Goal: Information Seeking & Learning: Compare options

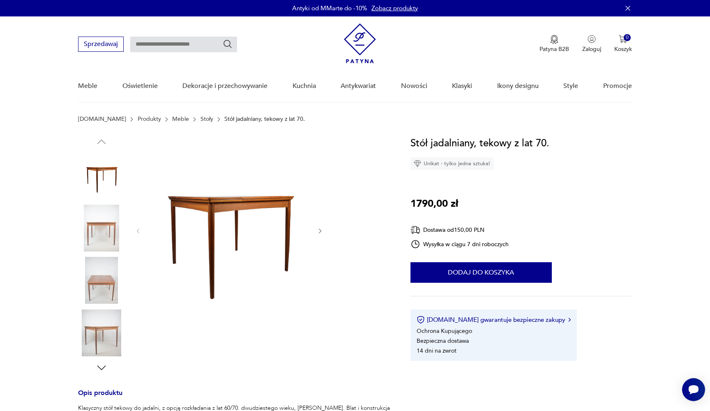
click at [328, 232] on div at bounding box center [234, 255] width 313 height 238
click at [321, 229] on icon "button" at bounding box center [320, 231] width 7 height 7
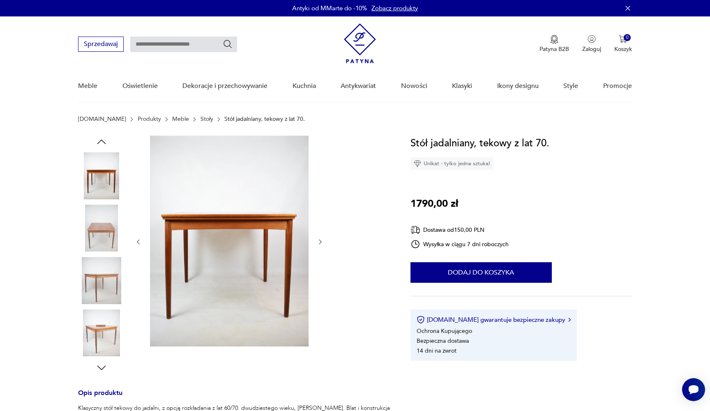
click at [321, 229] on div at bounding box center [229, 242] width 189 height 212
click at [108, 232] on img at bounding box center [101, 228] width 47 height 47
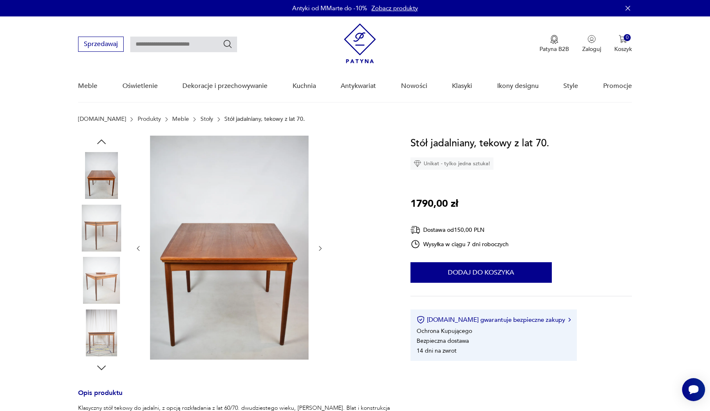
click at [173, 246] on img at bounding box center [229, 248] width 159 height 224
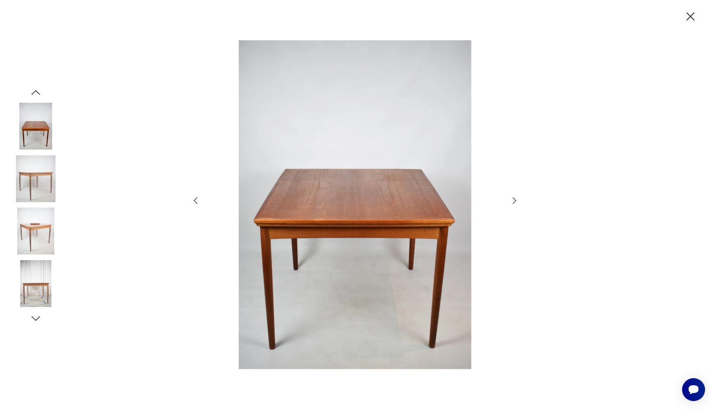
click at [512, 200] on icon "button" at bounding box center [514, 201] width 10 height 10
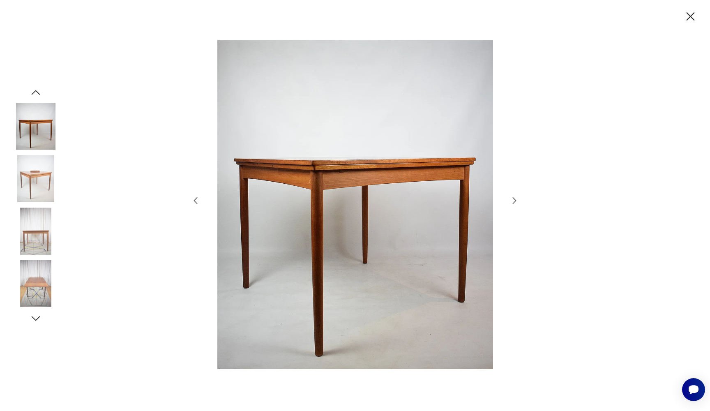
click at [512, 200] on icon "button" at bounding box center [514, 201] width 10 height 10
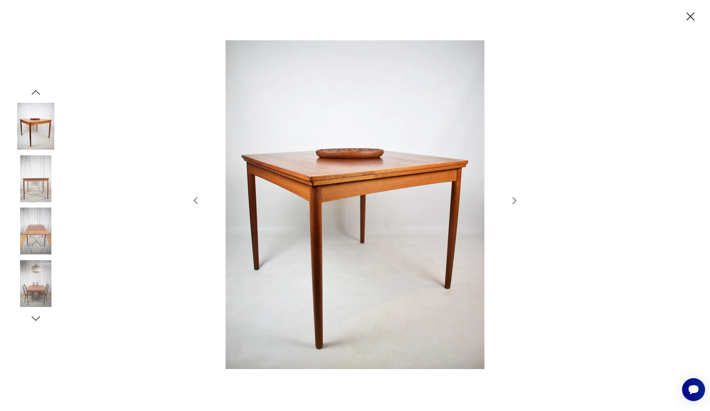
click at [512, 200] on icon "button" at bounding box center [514, 201] width 10 height 10
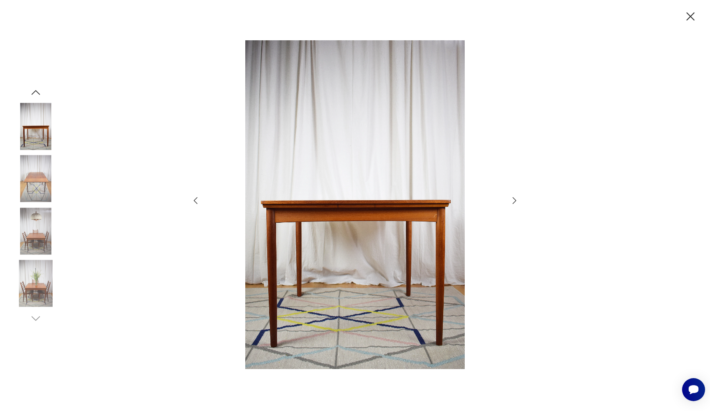
click at [512, 200] on icon "button" at bounding box center [514, 201] width 10 height 10
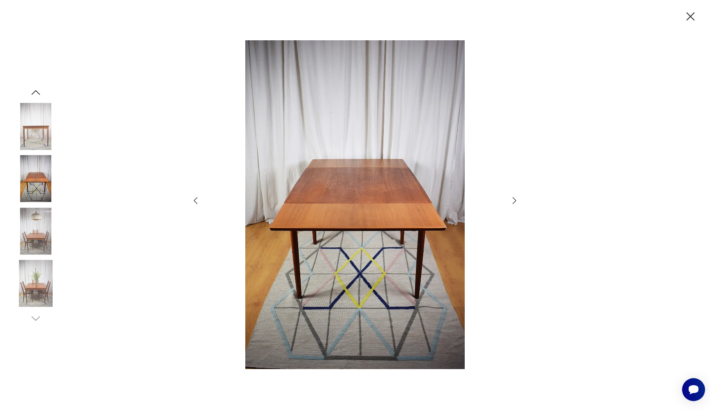
click at [512, 200] on icon "button" at bounding box center [514, 201] width 10 height 10
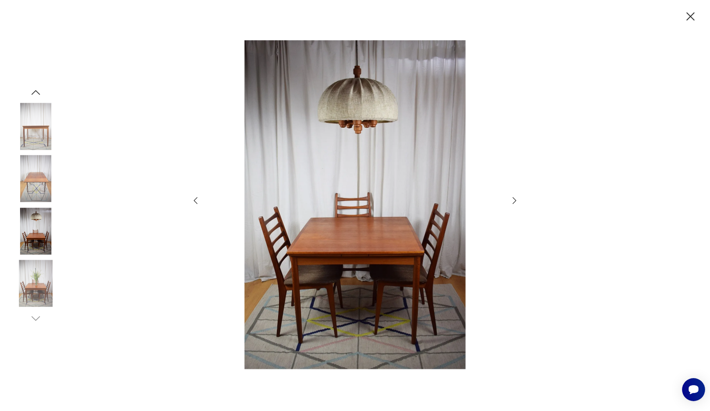
click at [512, 200] on icon "button" at bounding box center [514, 201] width 10 height 10
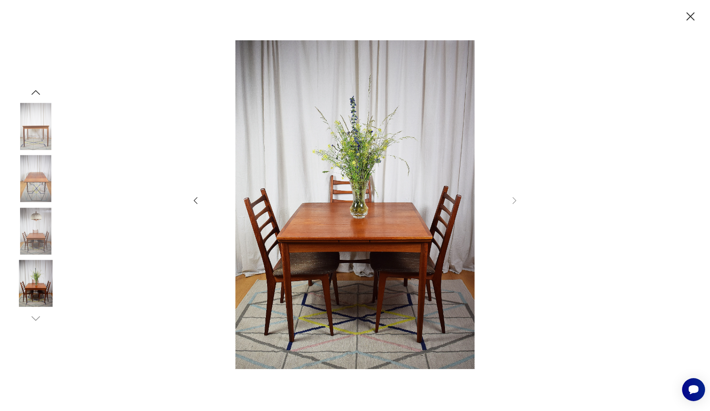
click at [697, 11] on icon "button" at bounding box center [690, 16] width 14 height 14
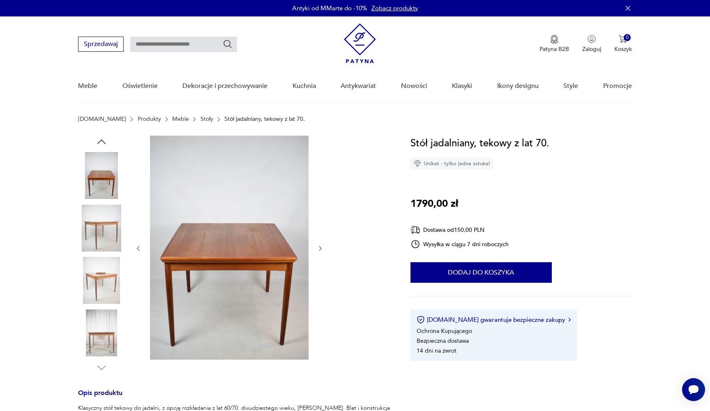
click at [184, 45] on input "text" at bounding box center [183, 45] width 107 height 16
click at [200, 119] on link "Stoły" at bounding box center [206, 119] width 13 height 7
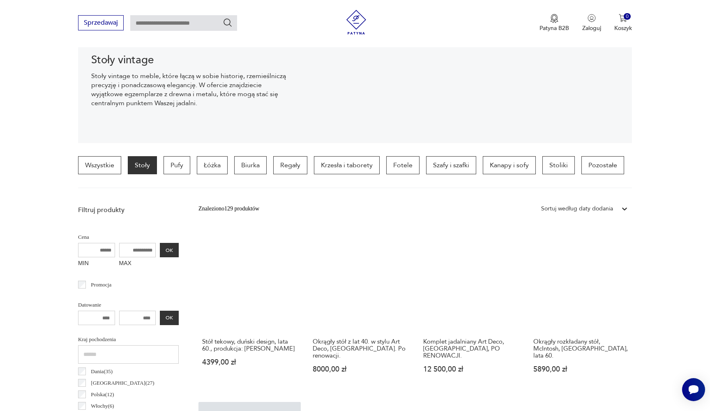
scroll to position [121, 0]
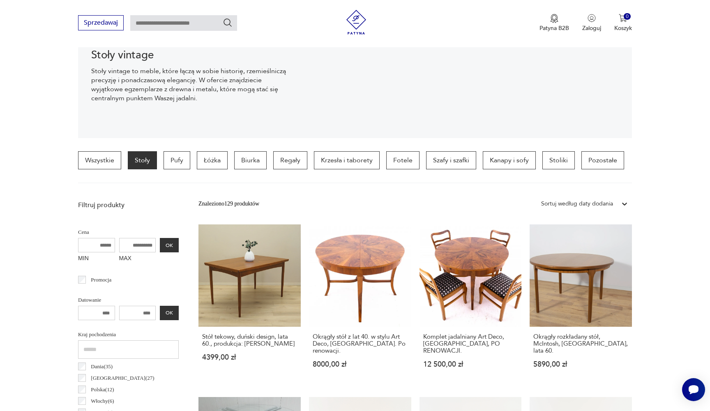
click at [132, 246] on input "MAX" at bounding box center [137, 245] width 37 height 14
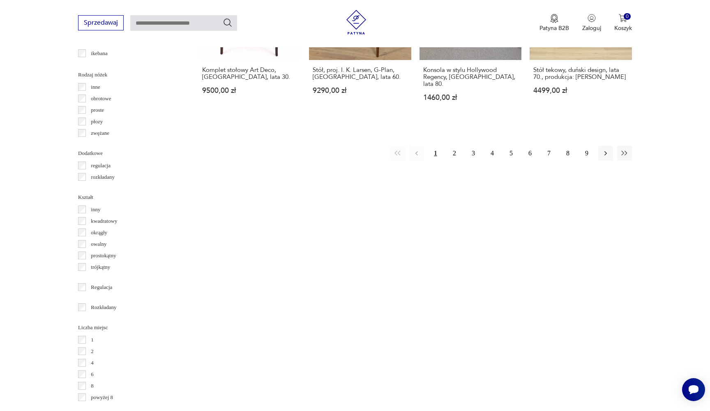
scroll to position [905, 0]
type input "****"
click at [105, 174] on p "rozkładany" at bounding box center [103, 176] width 24 height 9
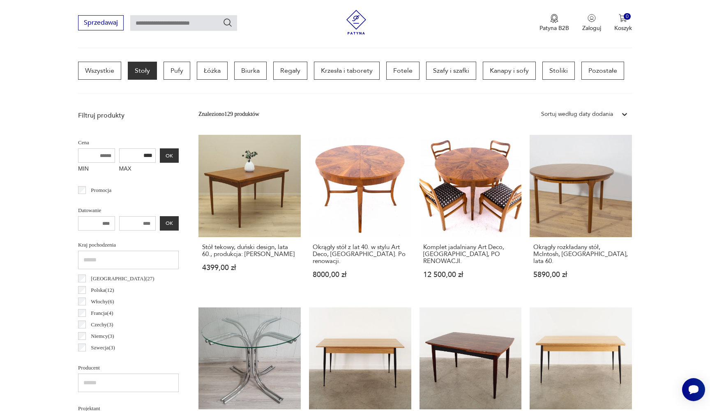
scroll to position [194, 0]
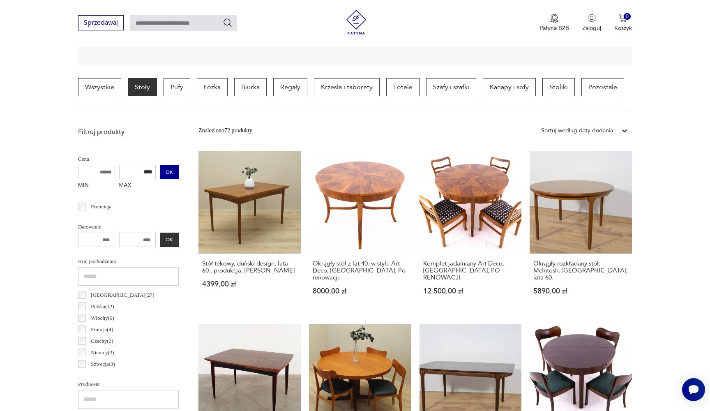
click at [160, 173] on button "OK" at bounding box center [169, 172] width 19 height 14
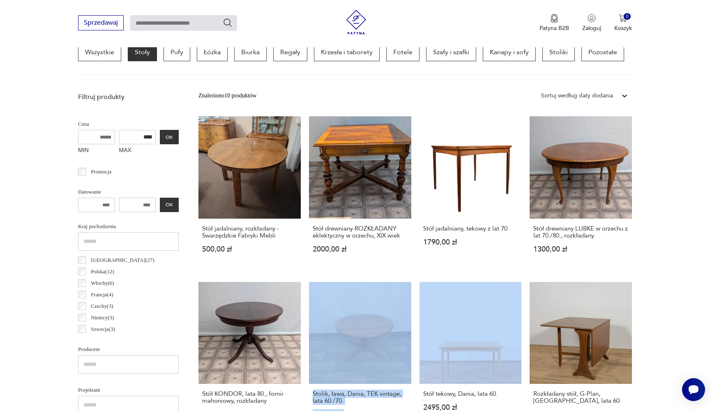
scroll to position [225, 0]
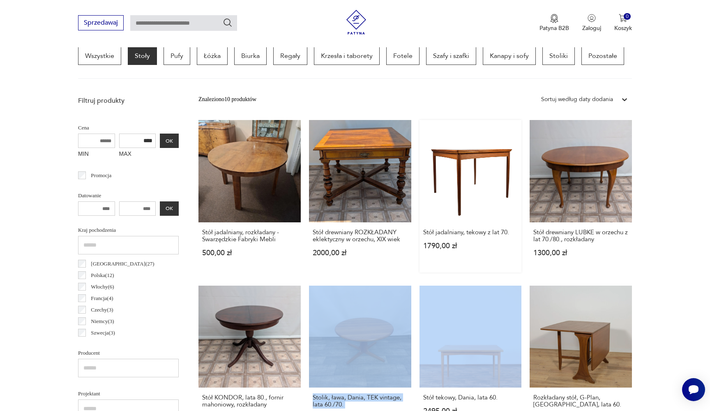
click at [419, 199] on link "Stół jadalniany, tekowy z lat 70. 1790,00 zł" at bounding box center [470, 196] width 102 height 152
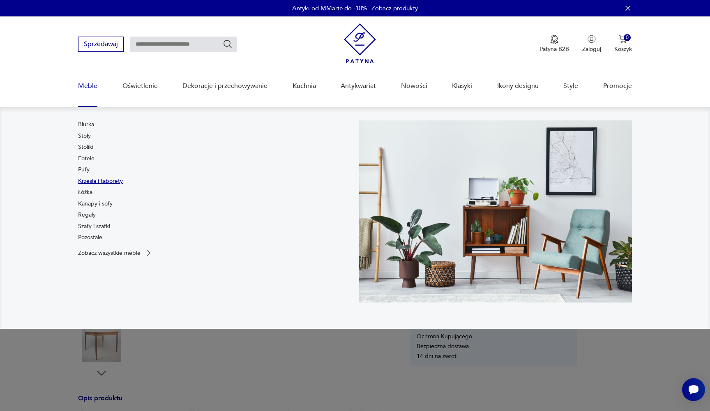
click at [95, 180] on link "Krzesła i taborety" at bounding box center [100, 181] width 45 height 8
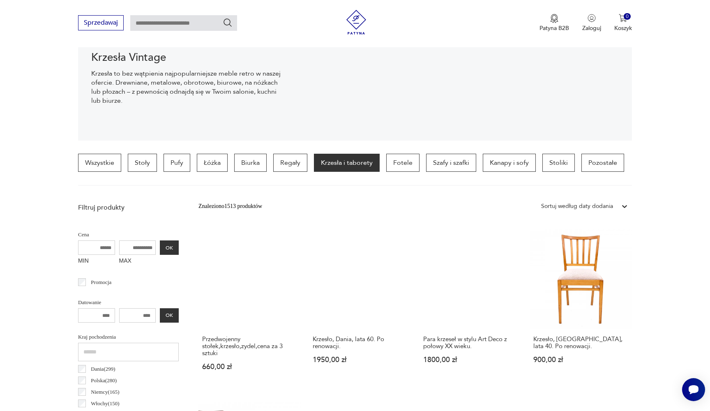
scroll to position [160, 0]
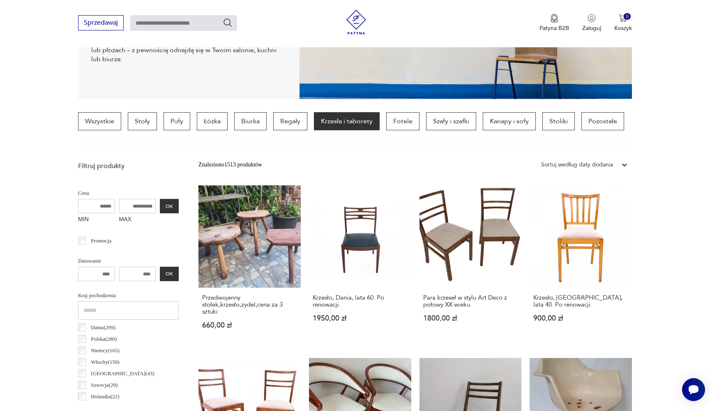
click at [127, 209] on input "MAX" at bounding box center [137, 206] width 37 height 14
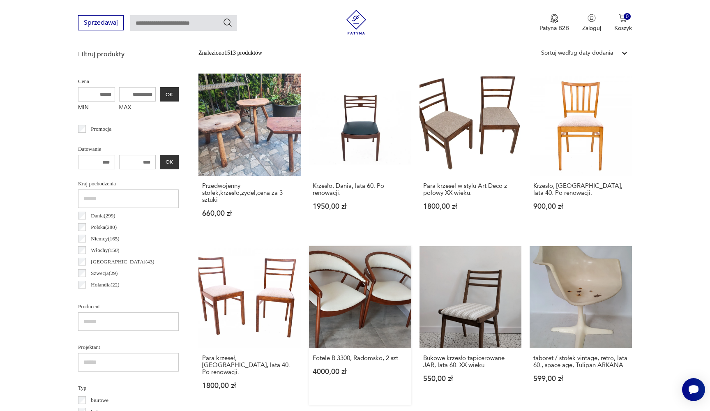
scroll to position [220, 0]
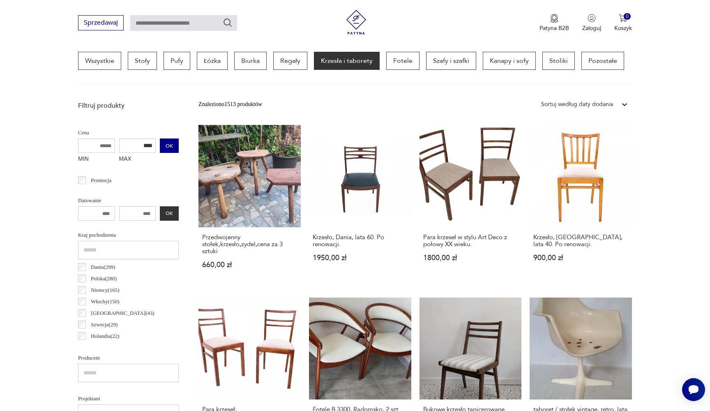
type input "****"
click at [160, 151] on button "OK" at bounding box center [169, 145] width 19 height 14
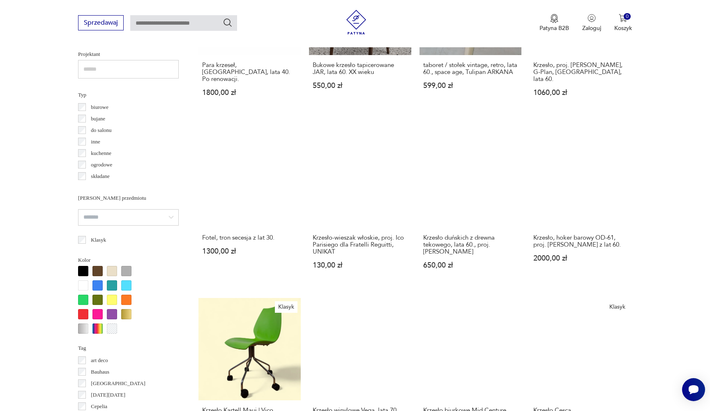
scroll to position [694, 0]
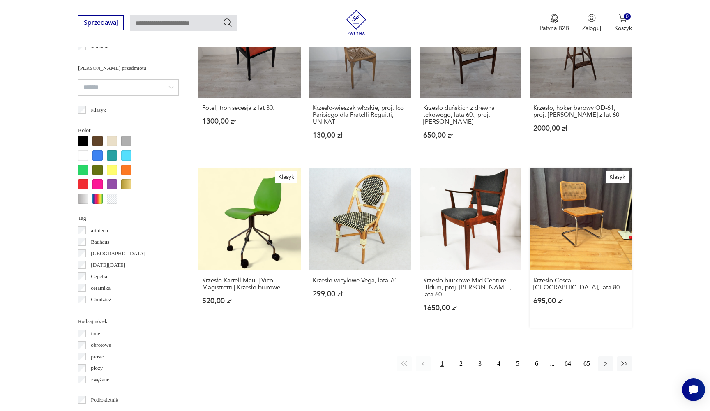
click at [529, 168] on link "Klasyk Krzesło Cesca, Włochy, lata 80. 695,00 zł" at bounding box center [580, 247] width 102 height 159
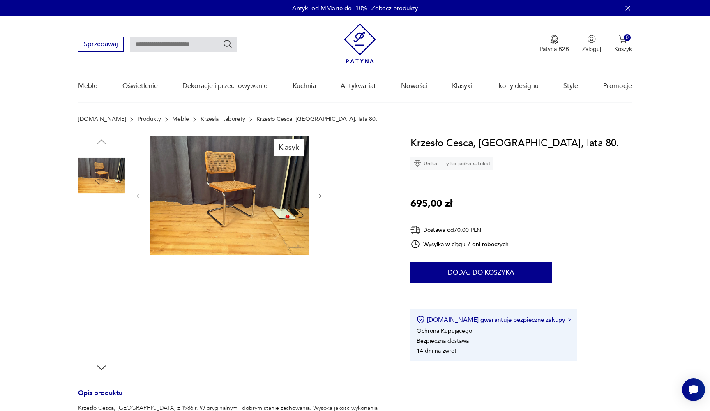
click at [219, 182] on img at bounding box center [229, 195] width 159 height 119
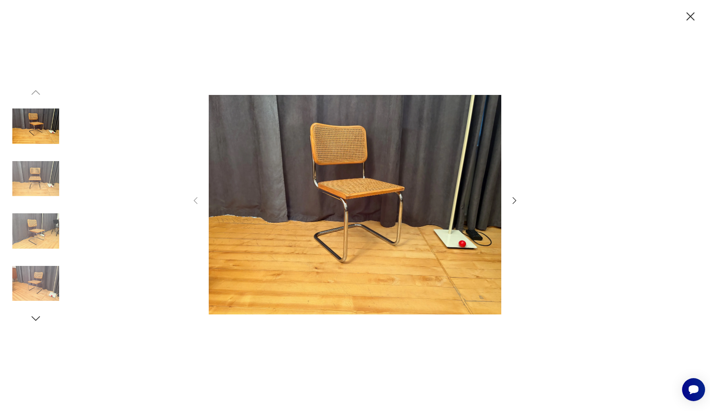
click at [513, 201] on icon "button" at bounding box center [514, 201] width 10 height 10
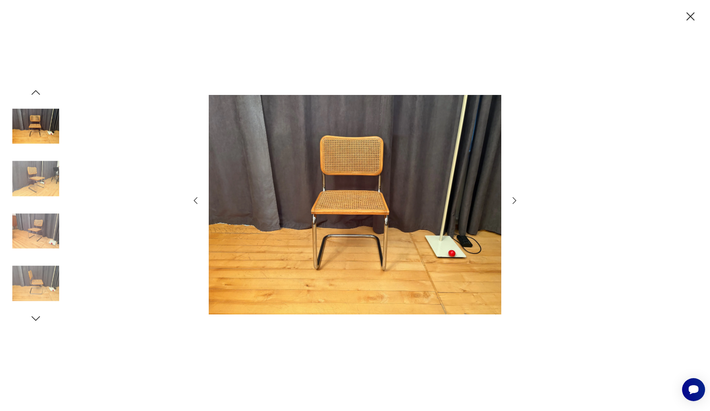
click at [513, 201] on icon "button" at bounding box center [514, 201] width 10 height 10
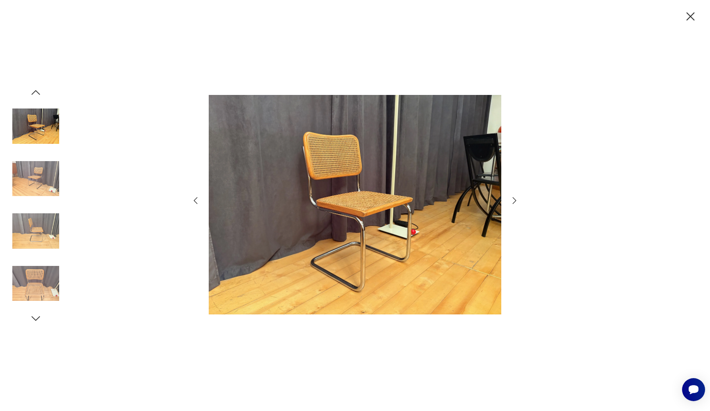
click at [513, 201] on icon "button" at bounding box center [514, 201] width 10 height 10
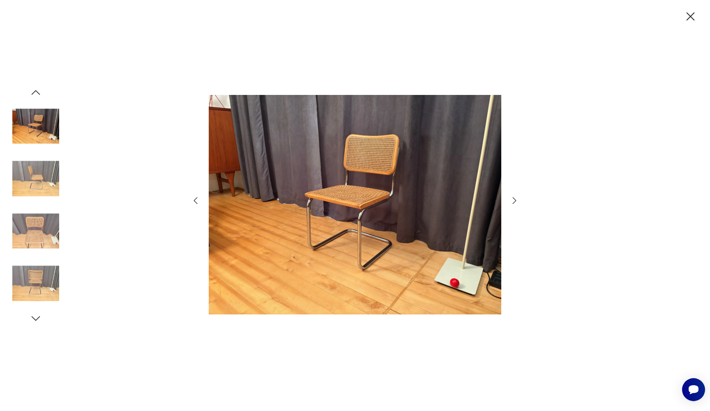
click at [513, 201] on icon "button" at bounding box center [514, 201] width 10 height 10
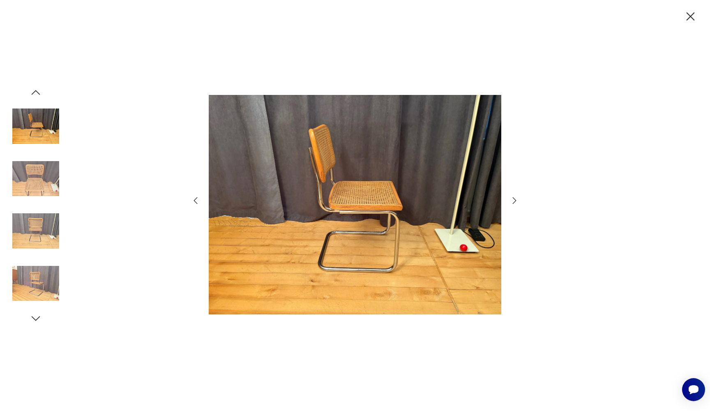
click at [513, 201] on icon "button" at bounding box center [514, 201] width 10 height 10
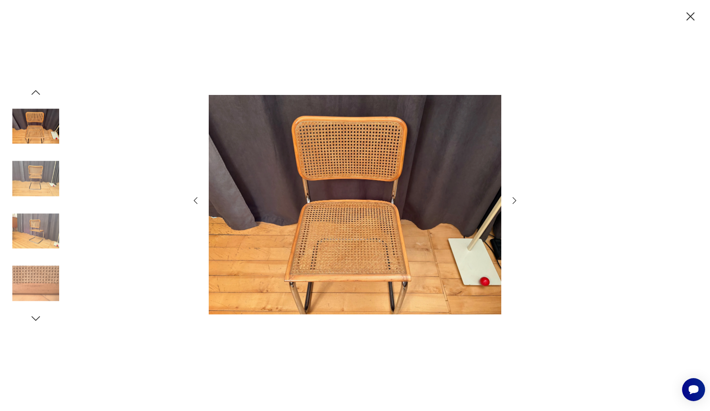
click at [513, 201] on icon "button" at bounding box center [514, 201] width 10 height 10
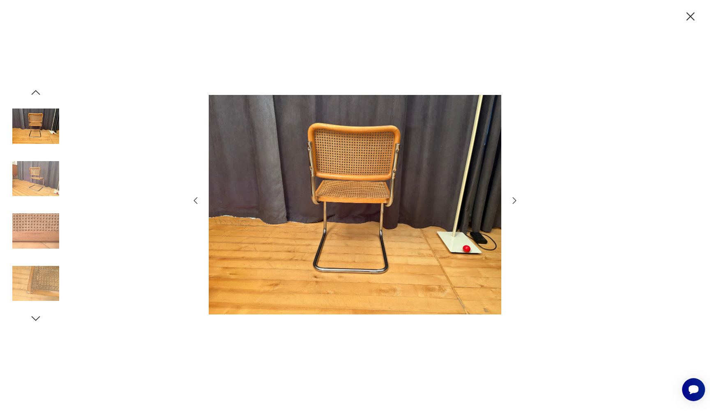
click at [513, 201] on icon "button" at bounding box center [514, 201] width 10 height 10
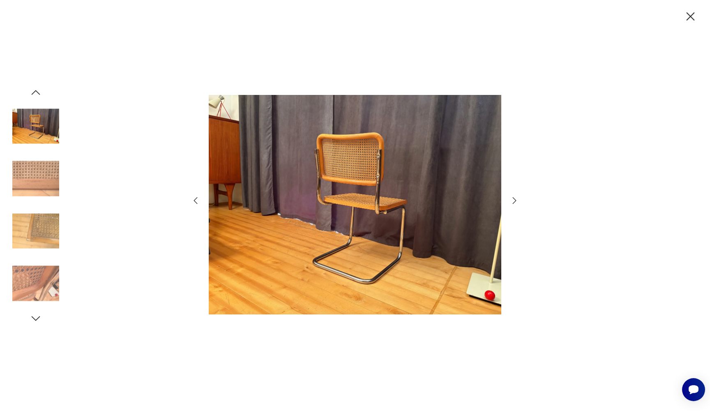
click at [513, 201] on icon "button" at bounding box center [514, 201] width 10 height 10
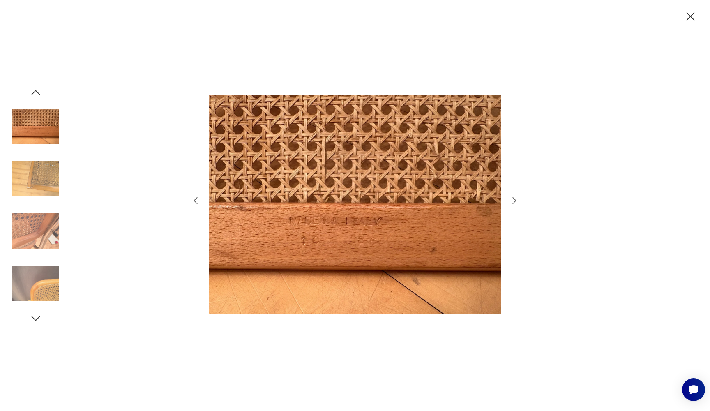
click at [513, 201] on icon "button" at bounding box center [514, 201] width 10 height 10
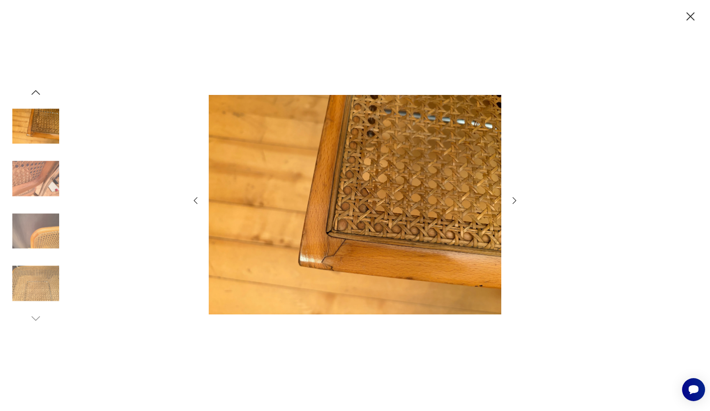
click at [513, 201] on icon "button" at bounding box center [514, 201] width 10 height 10
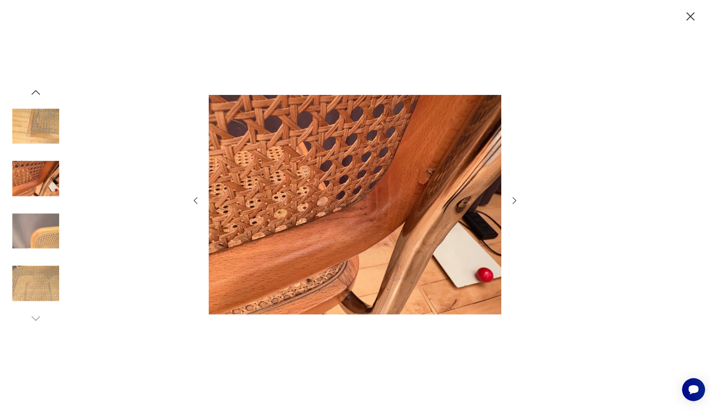
click at [513, 201] on icon "button" at bounding box center [514, 201] width 10 height 10
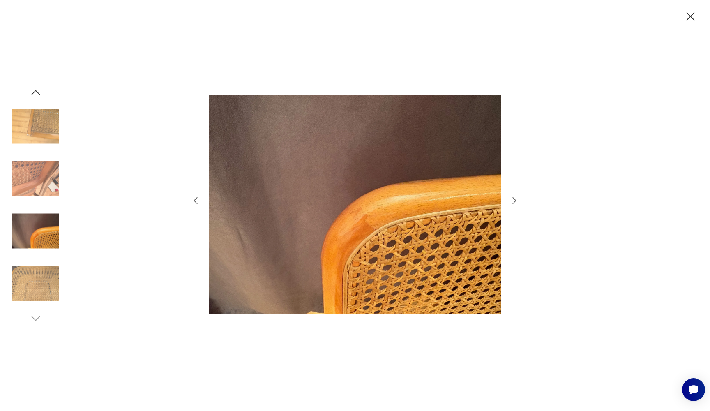
click at [513, 202] on icon "button" at bounding box center [514, 201] width 10 height 10
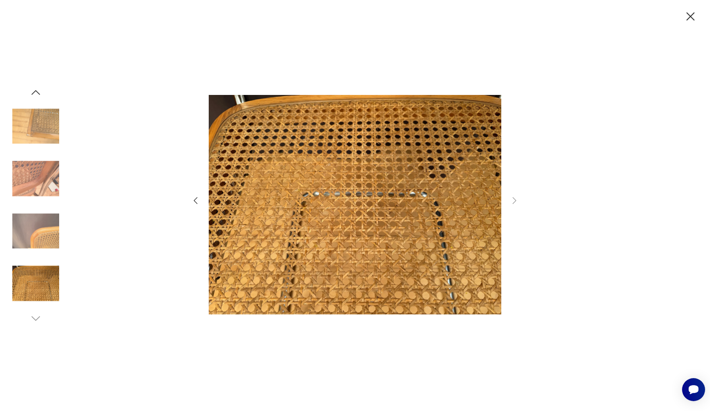
click at [688, 17] on icon "button" at bounding box center [690, 16] width 14 height 14
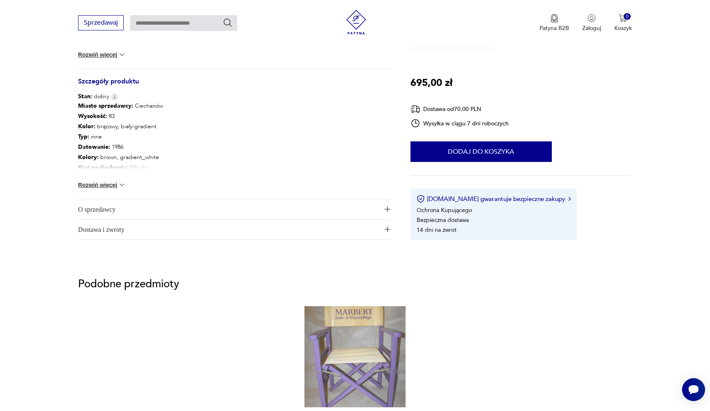
scroll to position [589, 0]
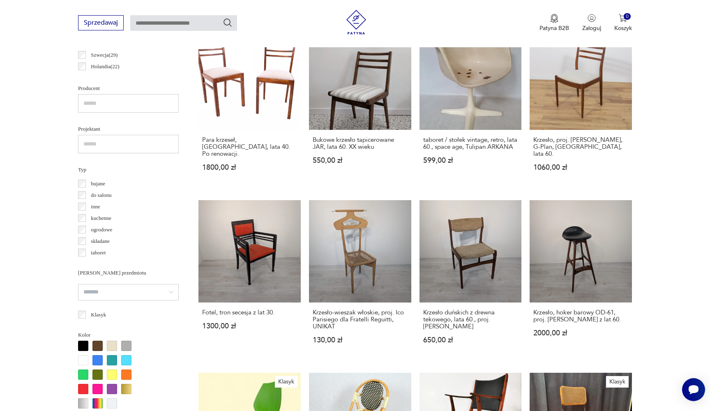
scroll to position [486, 0]
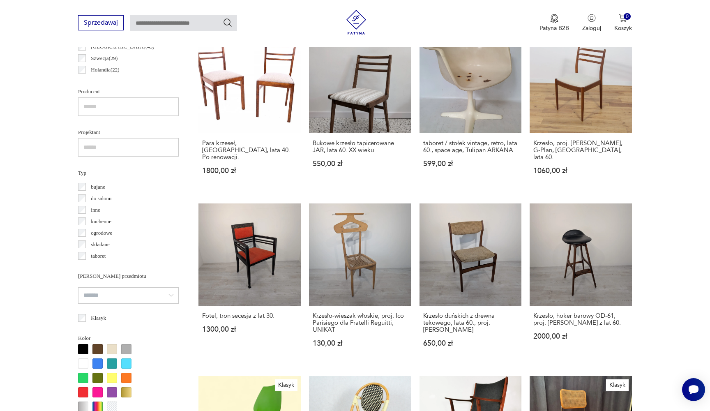
click at [96, 200] on p "do salonu" at bounding box center [101, 198] width 21 height 9
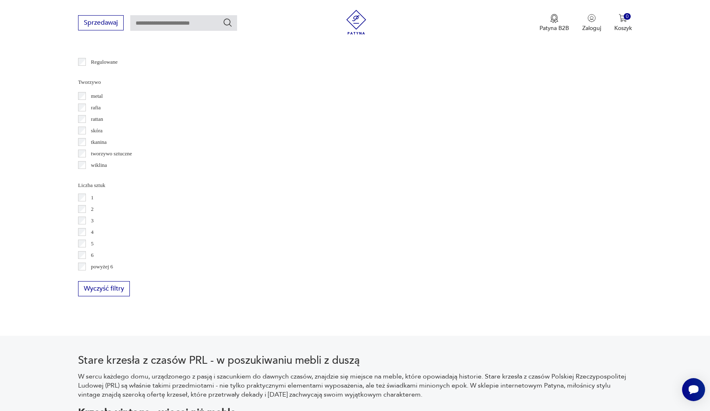
scroll to position [1089, 0]
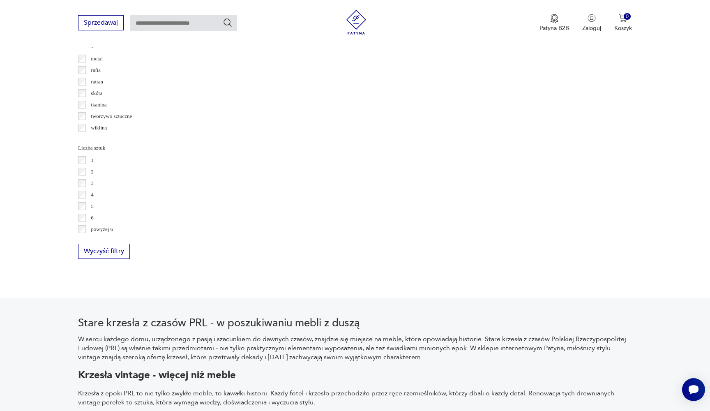
click at [86, 191] on label "4" at bounding box center [90, 195] width 8 height 12
click at [86, 192] on div "Liczba sztuk 1 2 3 4 5 6 powyżej 6" at bounding box center [128, 188] width 101 height 93
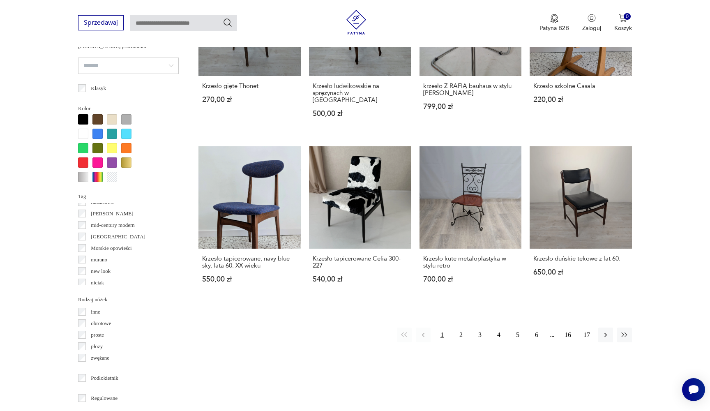
scroll to position [728, 0]
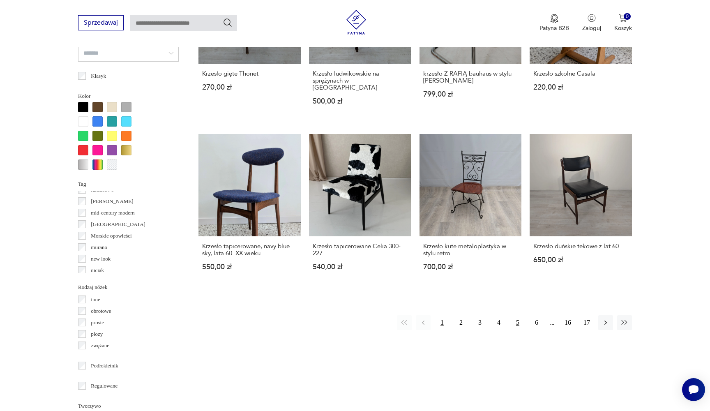
click at [518, 315] on button "5" at bounding box center [517, 322] width 15 height 15
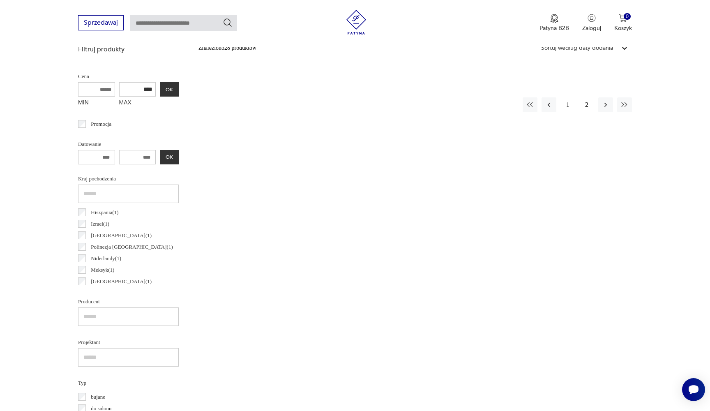
scroll to position [151, 0]
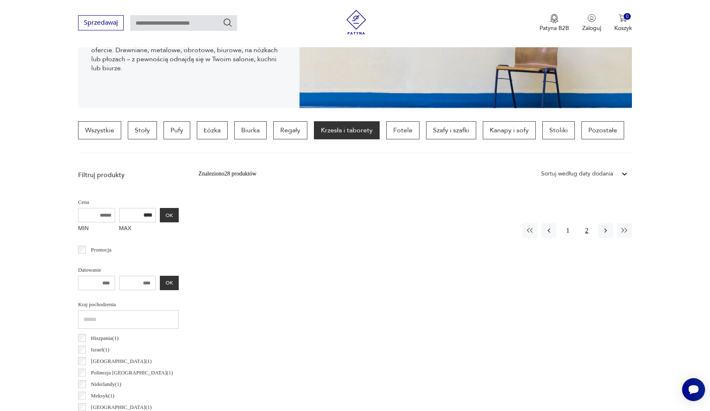
click at [586, 229] on button "2" at bounding box center [586, 230] width 15 height 15
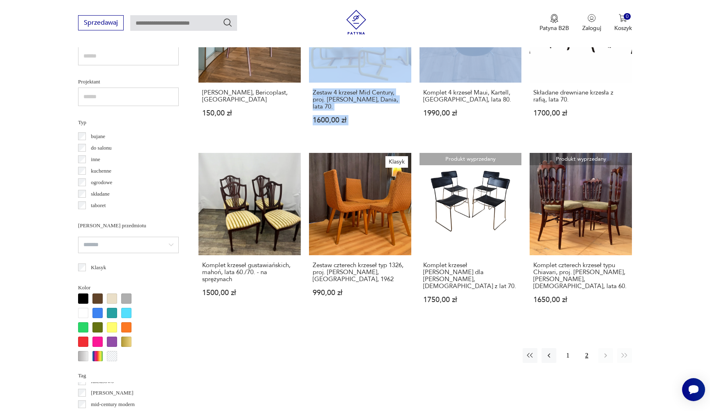
scroll to position [543, 0]
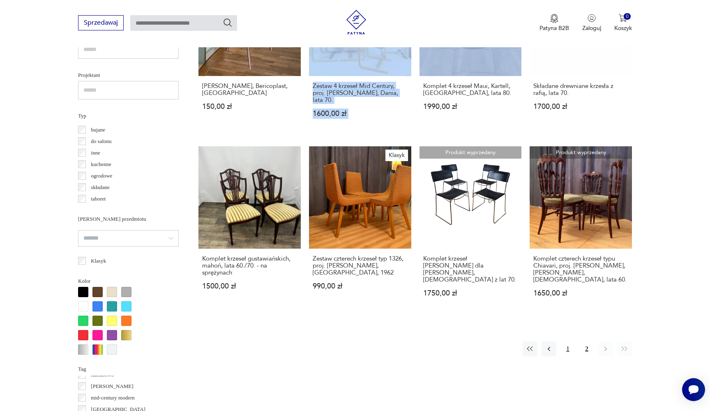
click at [569, 341] on button "1" at bounding box center [567, 348] width 15 height 15
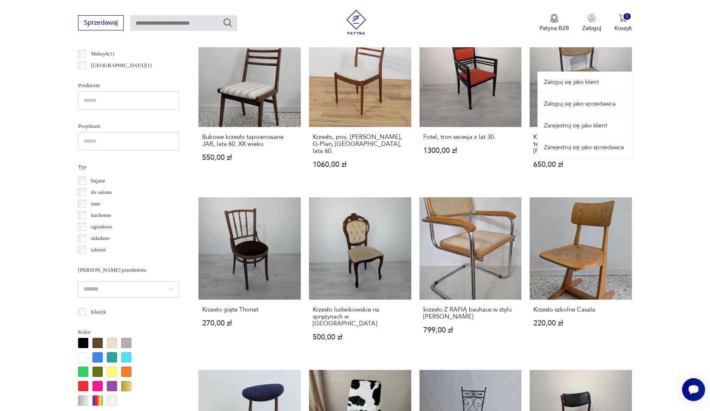
scroll to position [518, 0]
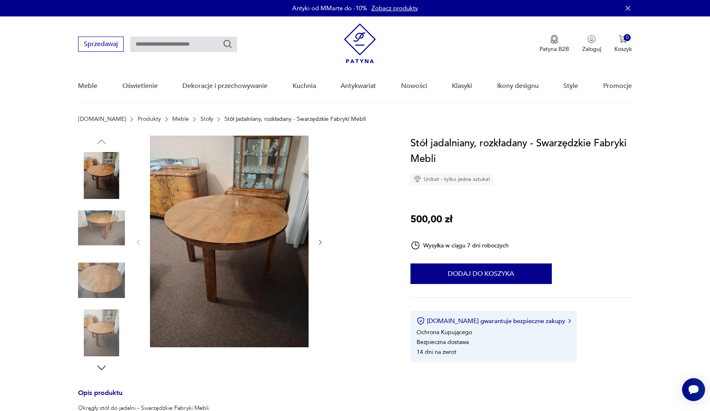
click at [120, 223] on img at bounding box center [101, 228] width 47 height 47
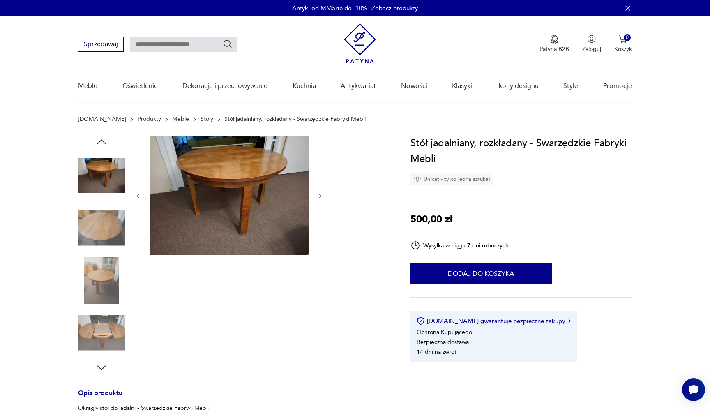
click at [109, 237] on img at bounding box center [101, 228] width 47 height 47
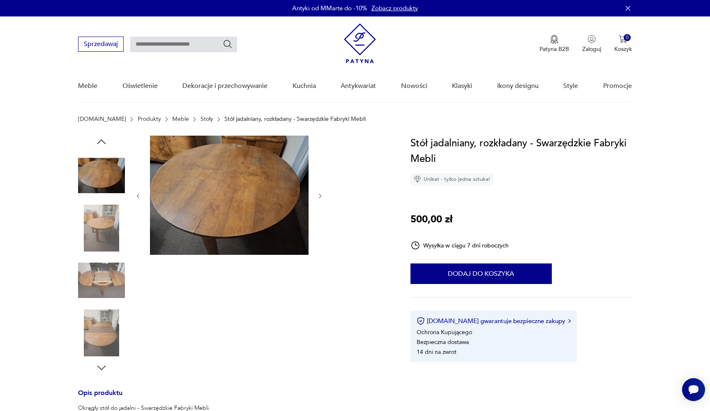
click at [109, 260] on img at bounding box center [101, 280] width 47 height 47
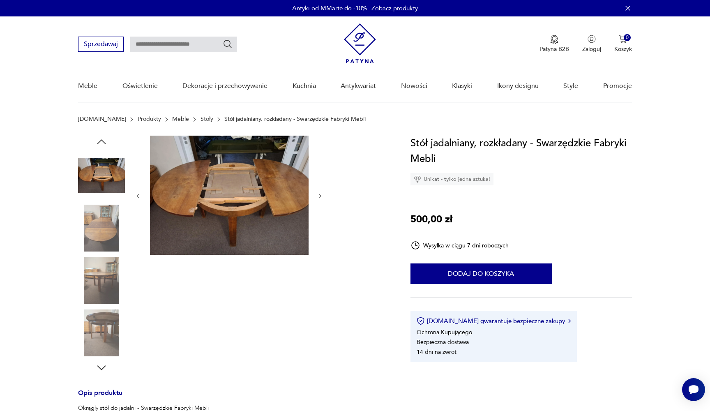
click at [109, 269] on img at bounding box center [101, 280] width 47 height 47
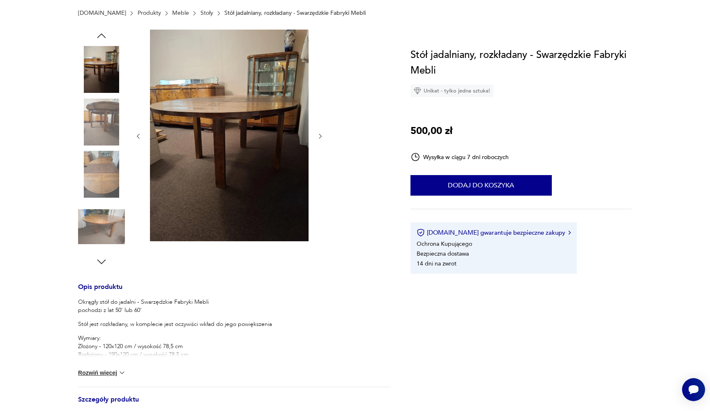
scroll to position [129, 0]
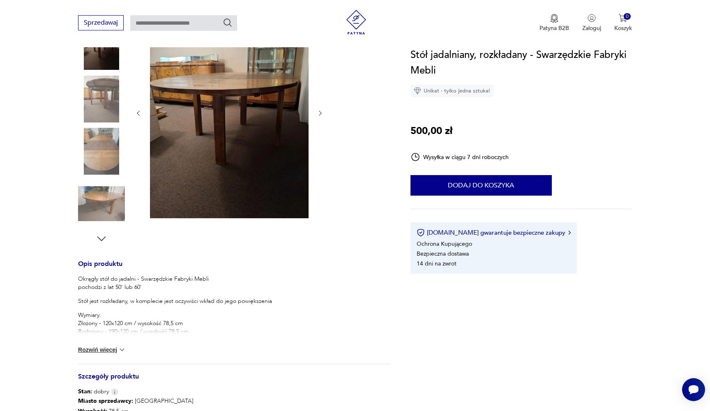
click at [104, 350] on button "Rozwiń więcej" at bounding box center [102, 349] width 48 height 8
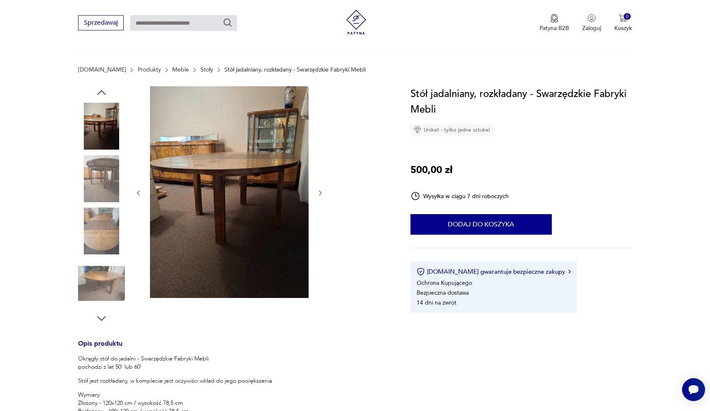
scroll to position [2, 0]
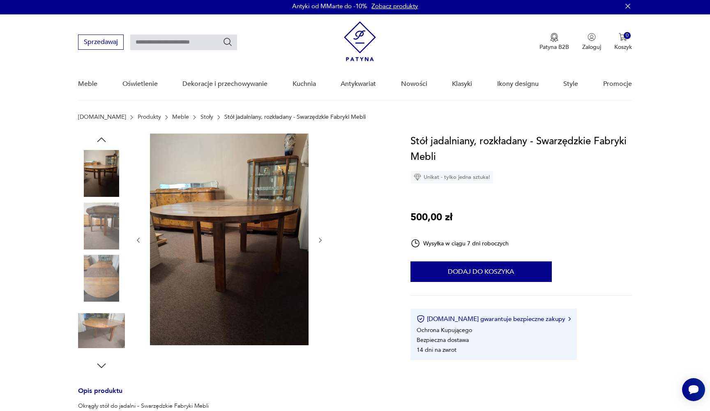
click at [106, 166] on img at bounding box center [101, 173] width 47 height 47
click at [99, 212] on img at bounding box center [101, 225] width 47 height 47
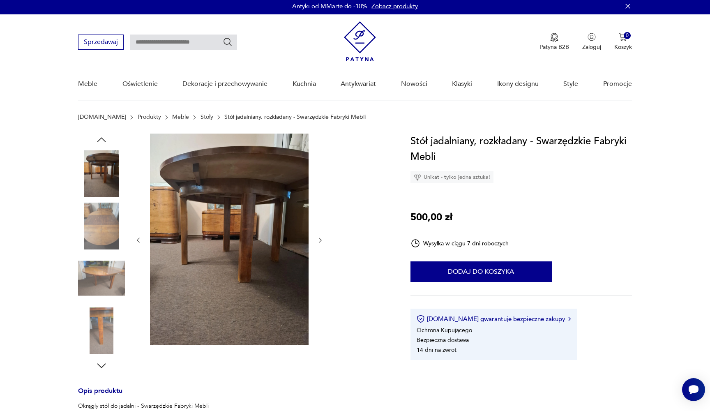
click at [98, 229] on img at bounding box center [101, 225] width 47 height 47
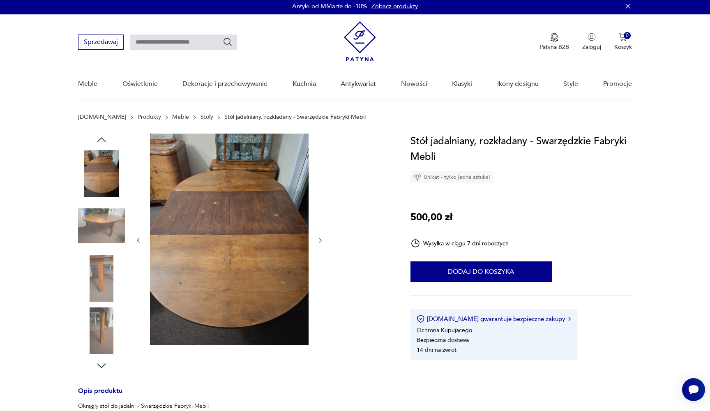
click at [101, 221] on img at bounding box center [101, 225] width 47 height 47
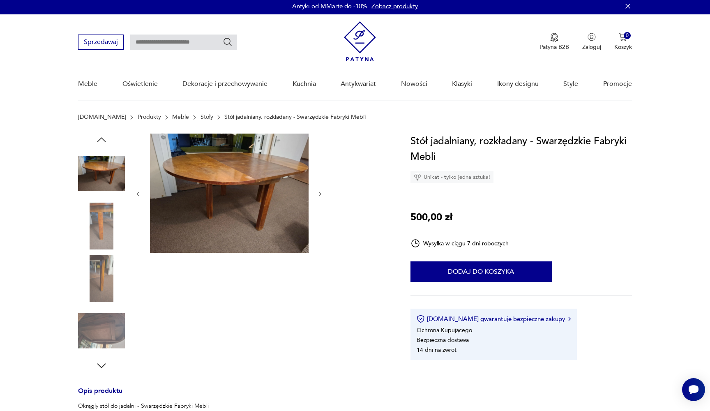
click at [100, 234] on img at bounding box center [101, 225] width 47 height 47
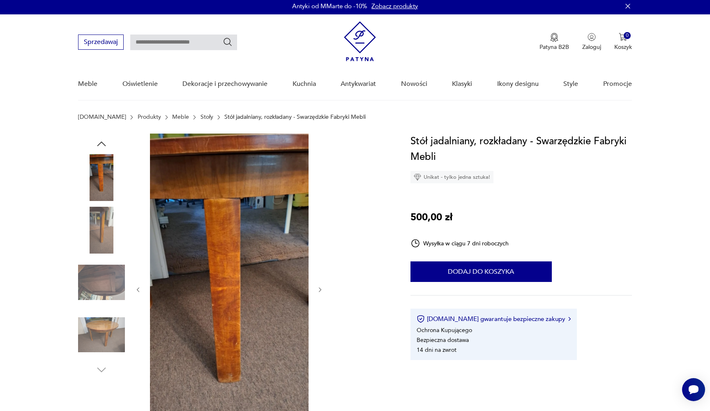
click at [100, 244] on img at bounding box center [101, 230] width 47 height 47
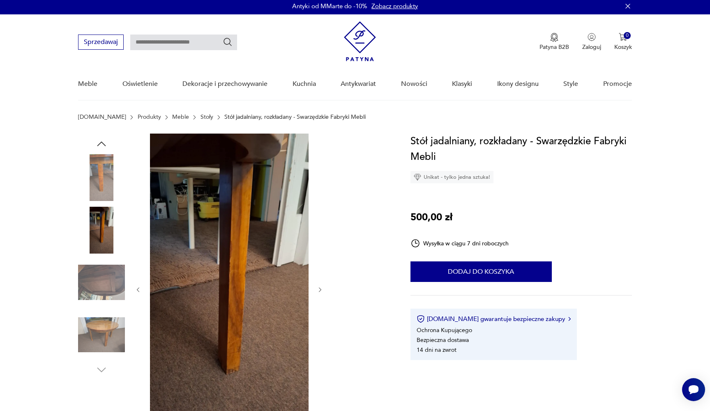
click at [95, 285] on img at bounding box center [101, 282] width 47 height 47
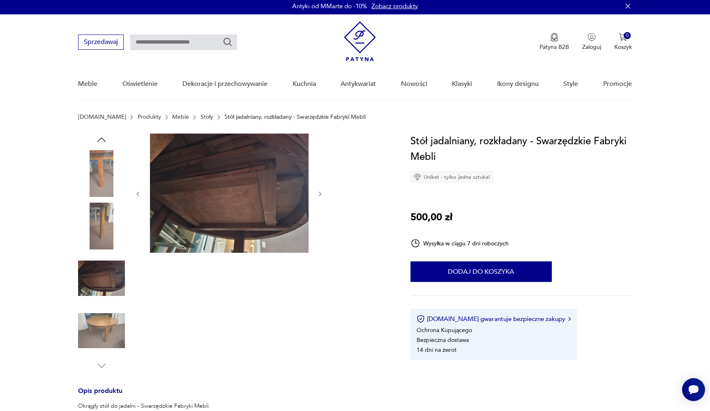
click at [97, 304] on div at bounding box center [101, 252] width 47 height 205
click at [97, 326] on img at bounding box center [101, 330] width 47 height 47
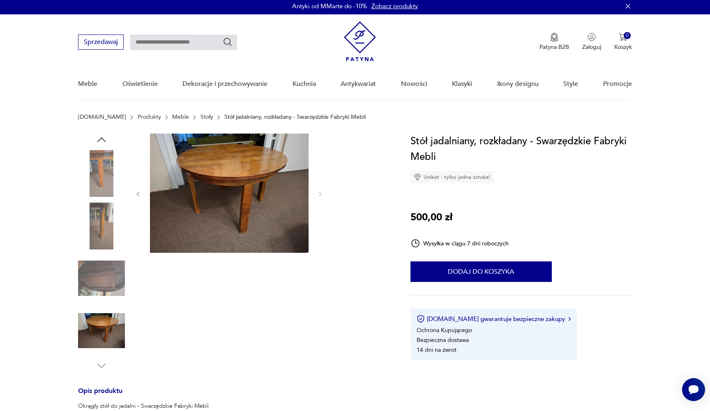
click at [196, 209] on img at bounding box center [229, 192] width 159 height 119
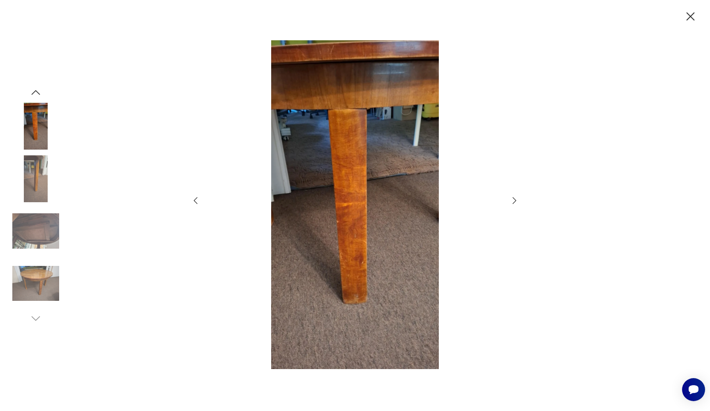
click at [517, 198] on icon "button" at bounding box center [514, 201] width 10 height 10
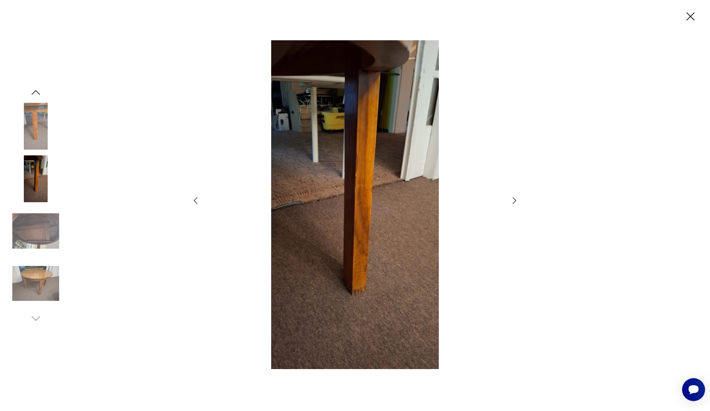
click at [516, 198] on icon "button" at bounding box center [514, 201] width 10 height 10
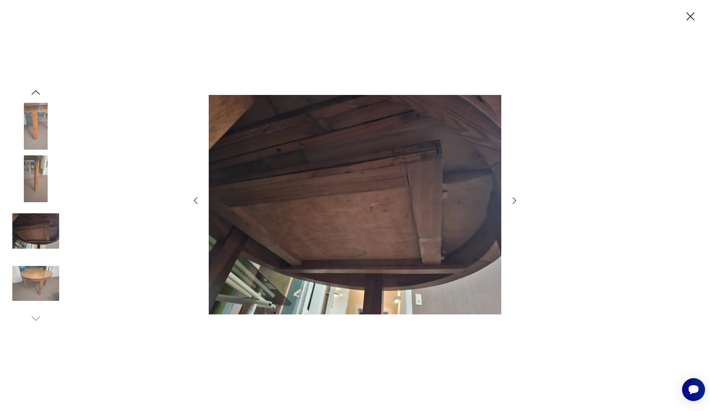
click at [516, 198] on icon "button" at bounding box center [514, 201] width 10 height 10
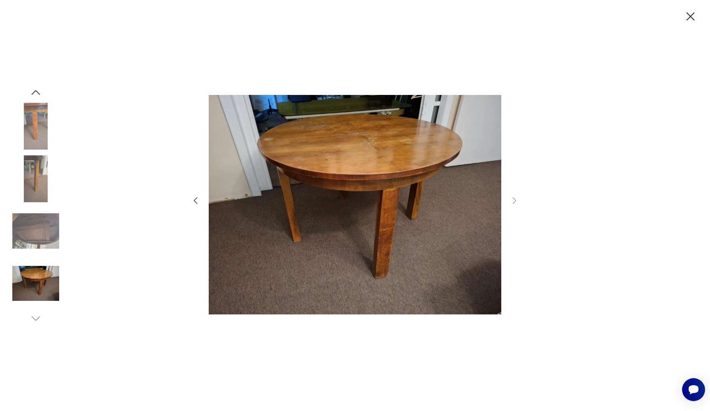
click at [690, 14] on icon "button" at bounding box center [690, 16] width 14 height 14
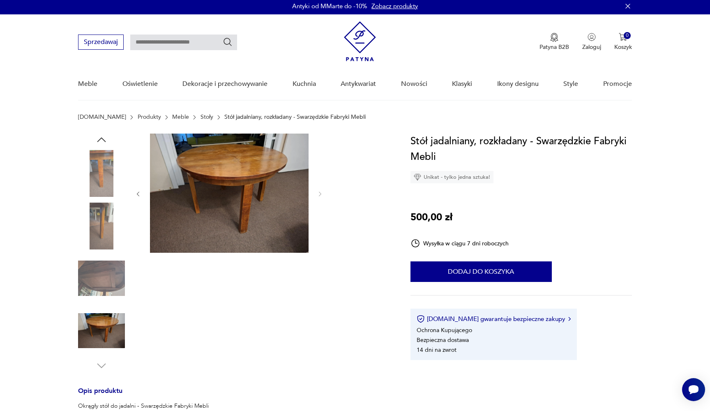
click at [270, 196] on img at bounding box center [229, 192] width 159 height 119
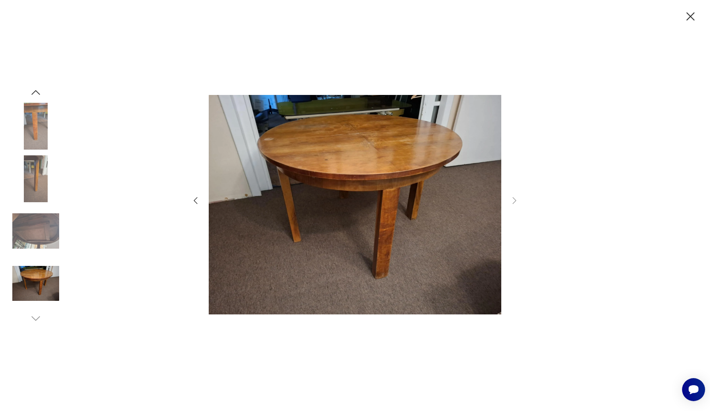
click at [692, 19] on icon "button" at bounding box center [690, 16] width 14 height 14
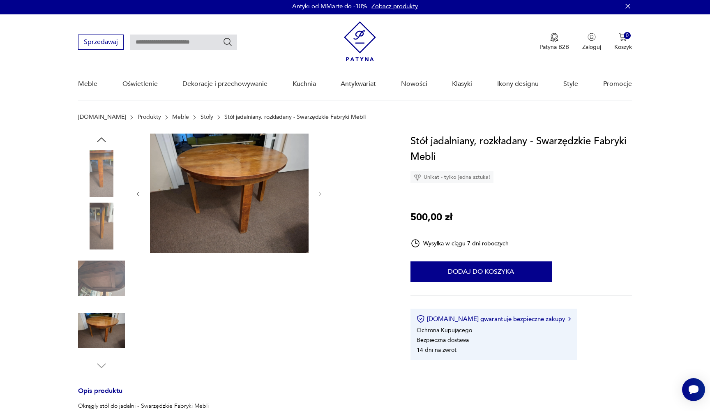
click at [559, 0] on div "Antyki od MMarte do -10% Zobacz produkty" at bounding box center [355, 6] width 710 height 16
click at [106, 293] on img at bounding box center [101, 278] width 47 height 47
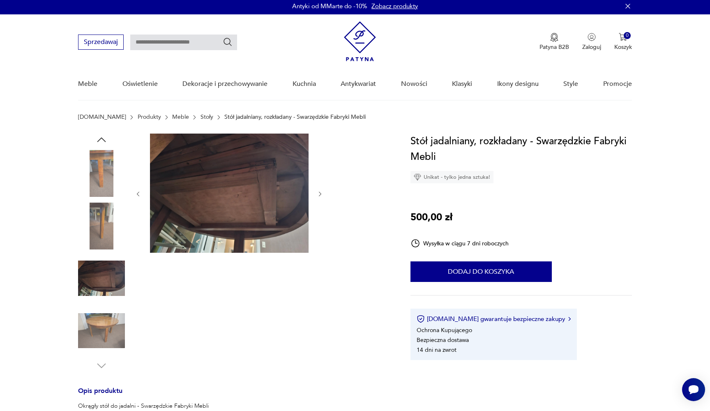
click at [104, 323] on img at bounding box center [101, 330] width 47 height 47
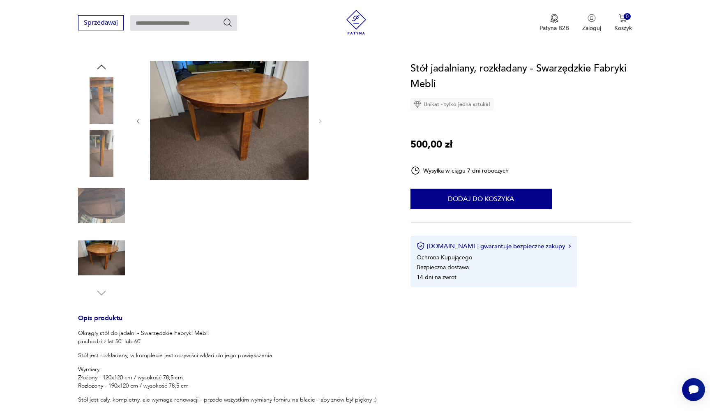
scroll to position [82, 0]
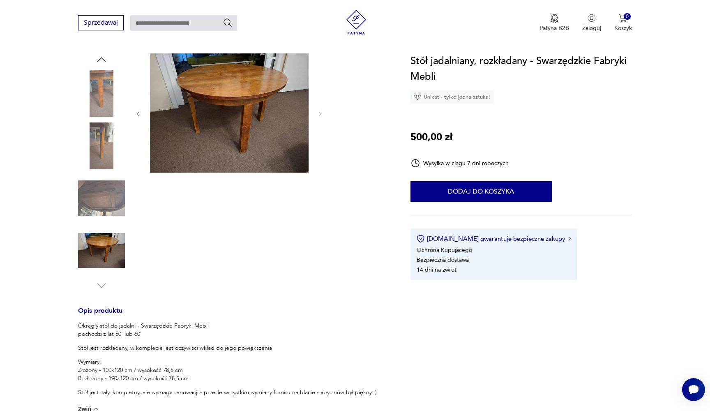
click at [95, 95] on img at bounding box center [101, 93] width 47 height 47
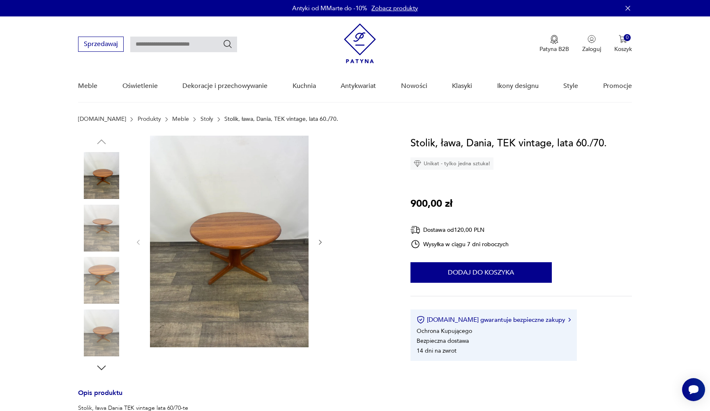
click at [256, 214] on img at bounding box center [229, 242] width 159 height 212
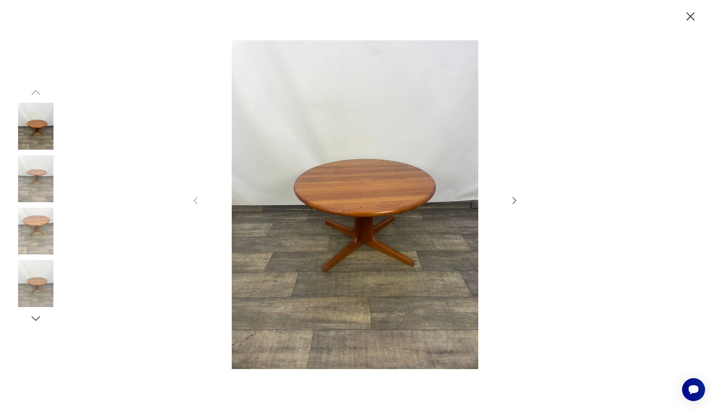
click at [510, 199] on icon "button" at bounding box center [514, 201] width 10 height 10
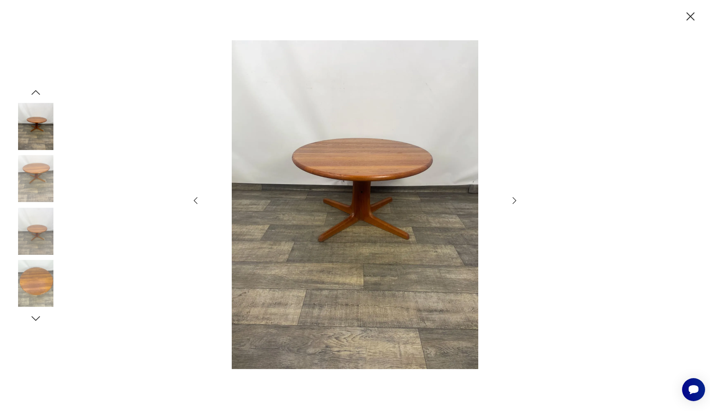
click at [510, 199] on icon "button" at bounding box center [514, 201] width 10 height 10
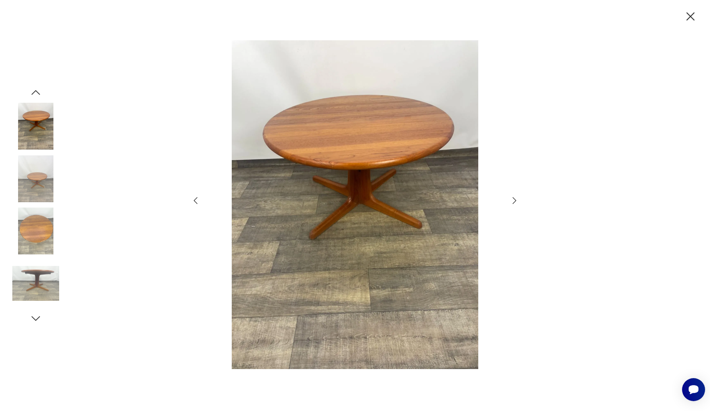
click at [510, 199] on icon "button" at bounding box center [514, 201] width 10 height 10
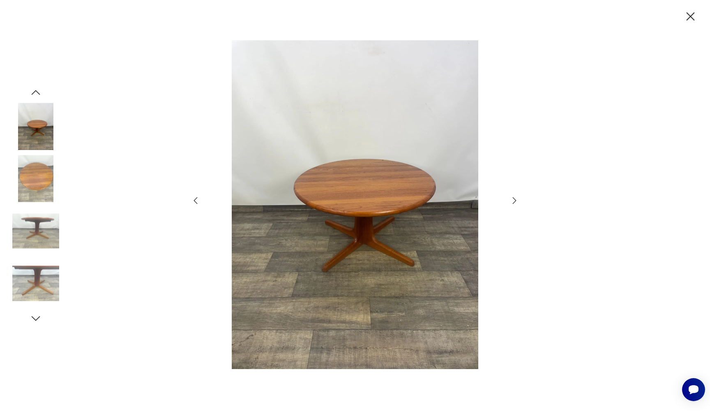
click at [510, 199] on icon "button" at bounding box center [514, 201] width 10 height 10
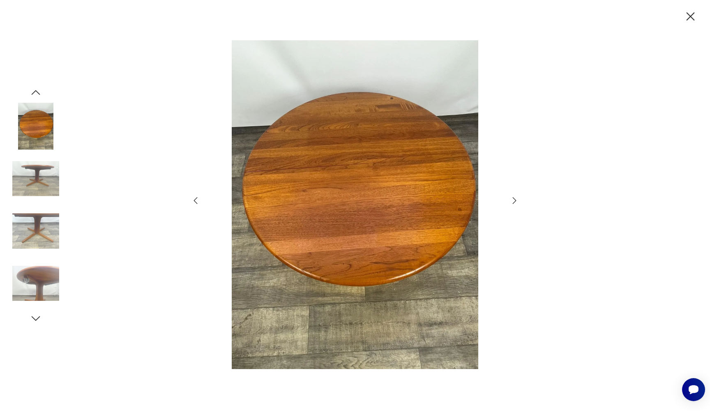
click at [510, 199] on icon "button" at bounding box center [514, 201] width 10 height 10
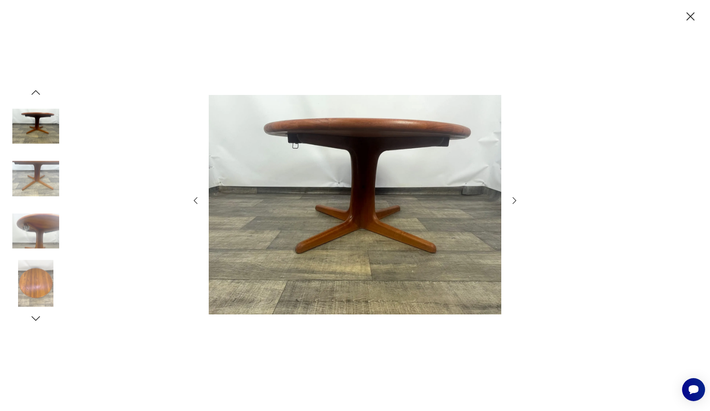
click at [510, 199] on icon "button" at bounding box center [514, 201] width 10 height 10
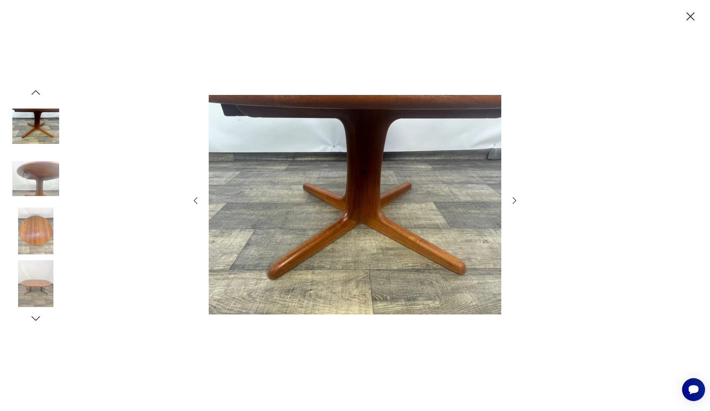
click at [510, 199] on icon "button" at bounding box center [514, 201] width 10 height 10
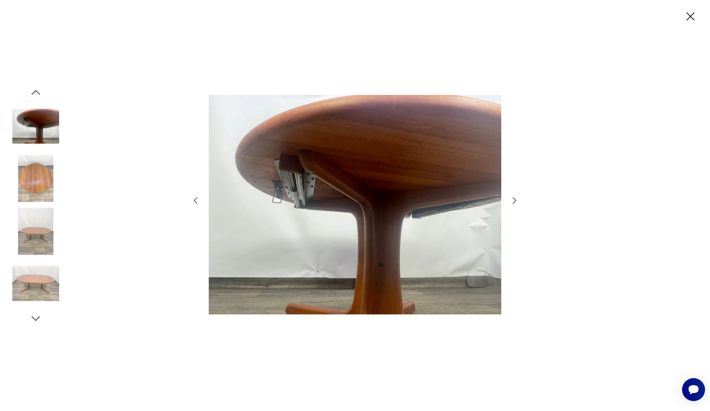
click at [510, 199] on icon "button" at bounding box center [514, 201] width 10 height 10
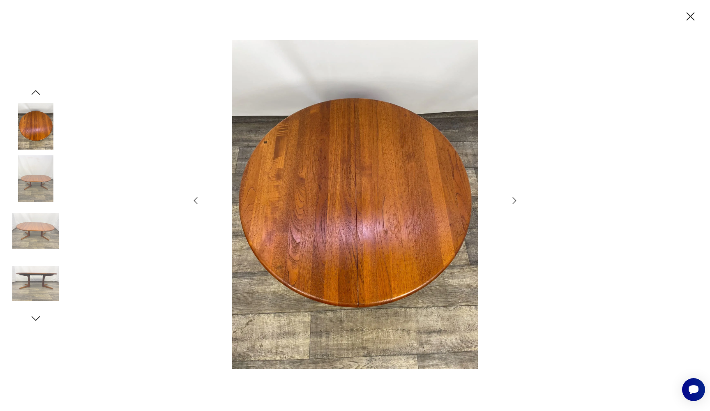
click at [510, 199] on icon "button" at bounding box center [514, 201] width 10 height 10
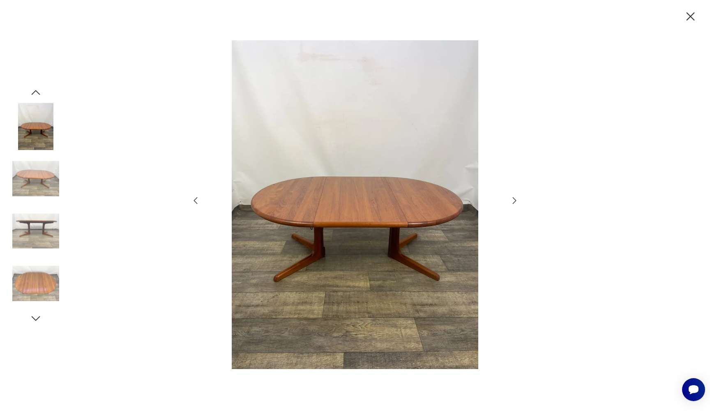
click at [510, 199] on icon "button" at bounding box center [514, 201] width 10 height 10
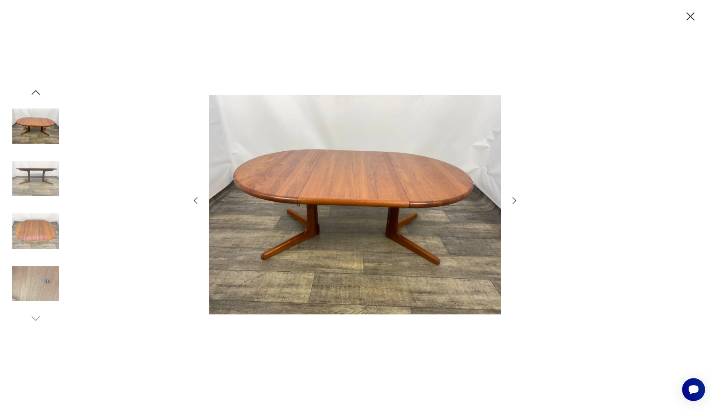
click at [510, 199] on icon "button" at bounding box center [514, 201] width 10 height 10
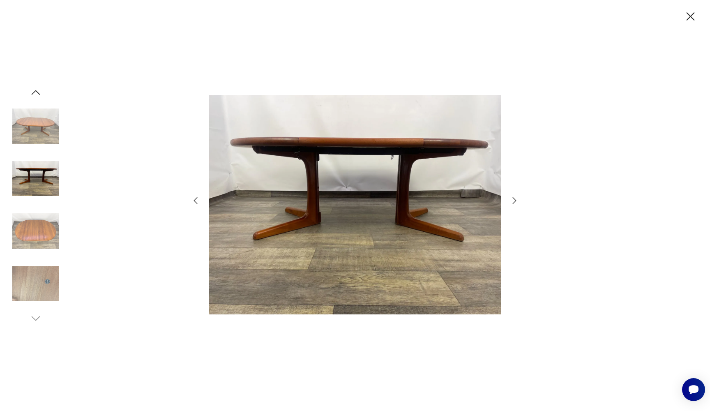
click at [510, 199] on icon "button" at bounding box center [514, 201] width 10 height 10
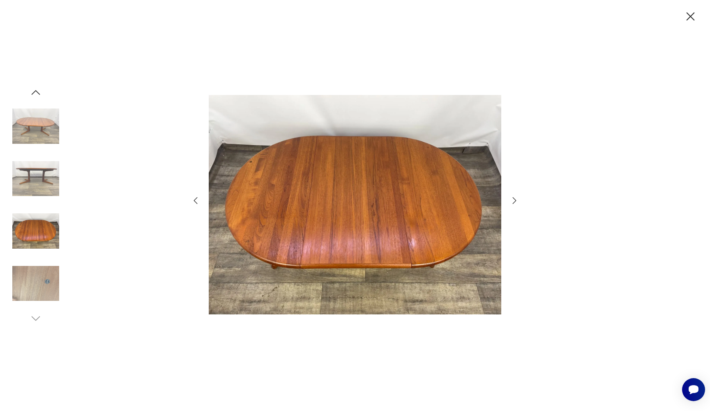
click at [510, 199] on icon "button" at bounding box center [514, 201] width 10 height 10
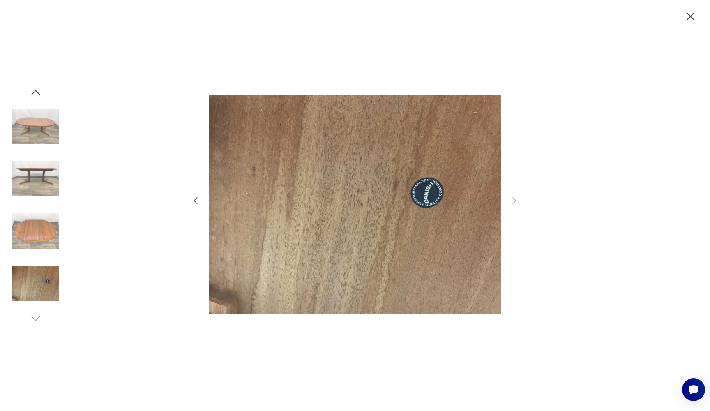
click at [193, 203] on icon "button" at bounding box center [196, 201] width 10 height 10
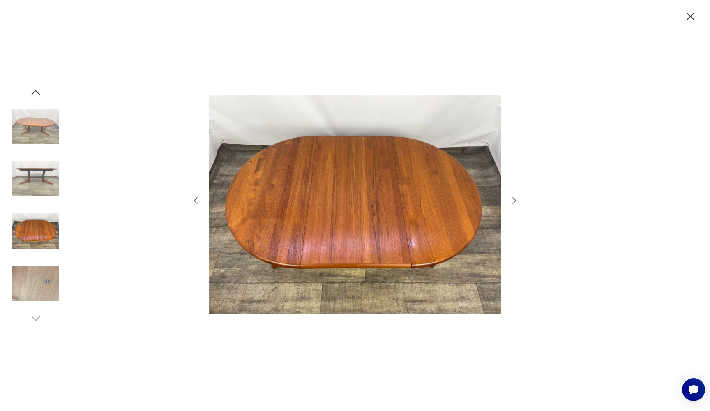
click at [193, 203] on icon "button" at bounding box center [196, 201] width 10 height 10
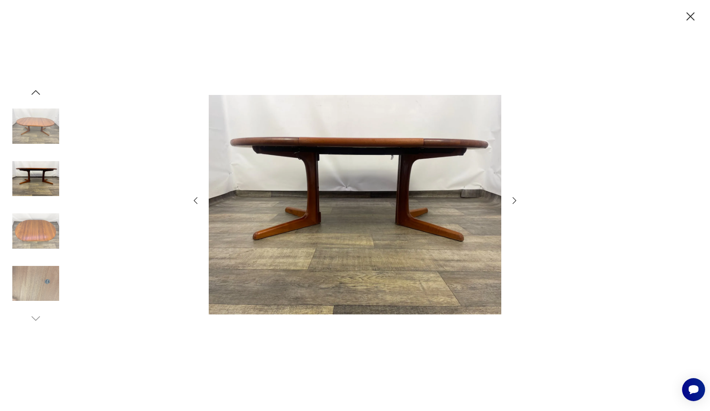
click at [193, 203] on icon "button" at bounding box center [196, 201] width 10 height 10
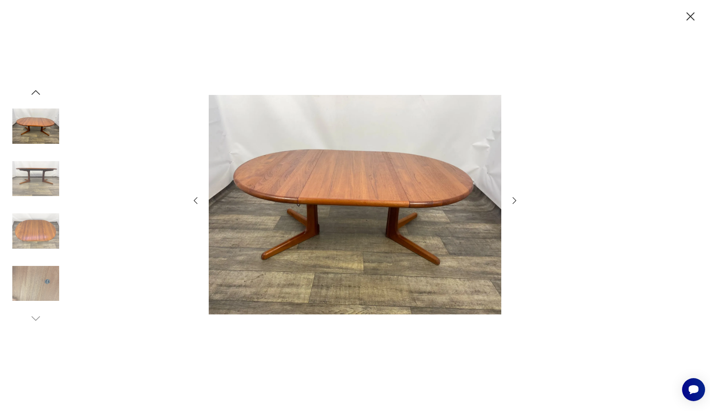
click at [193, 203] on icon "button" at bounding box center [196, 201] width 10 height 10
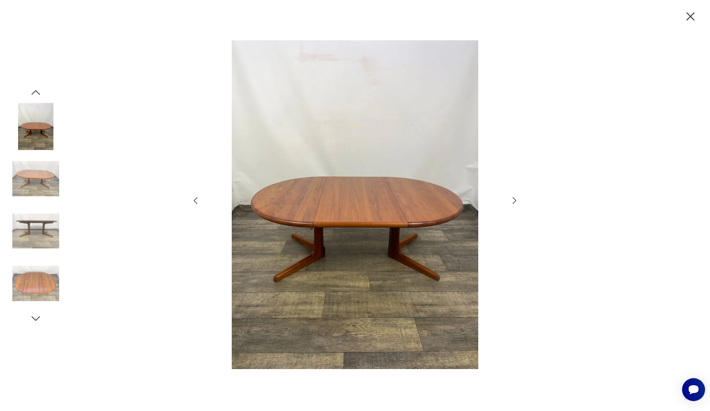
click at [193, 203] on icon "button" at bounding box center [196, 201] width 10 height 10
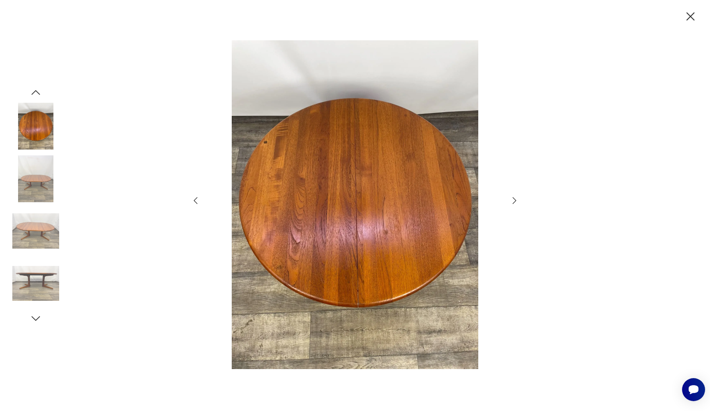
click at [193, 203] on icon "button" at bounding box center [196, 201] width 10 height 10
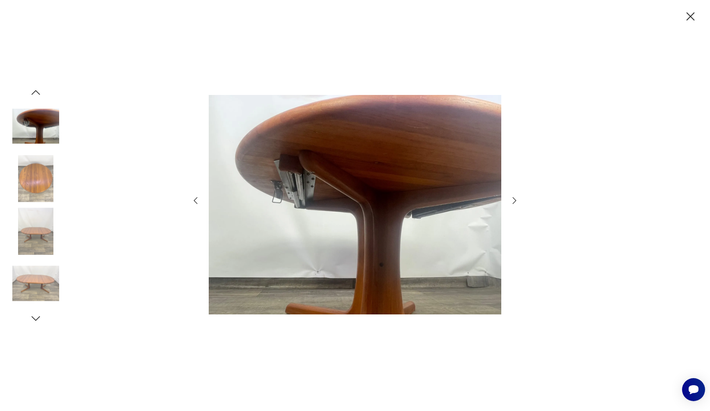
click at [193, 203] on icon "button" at bounding box center [196, 201] width 10 height 10
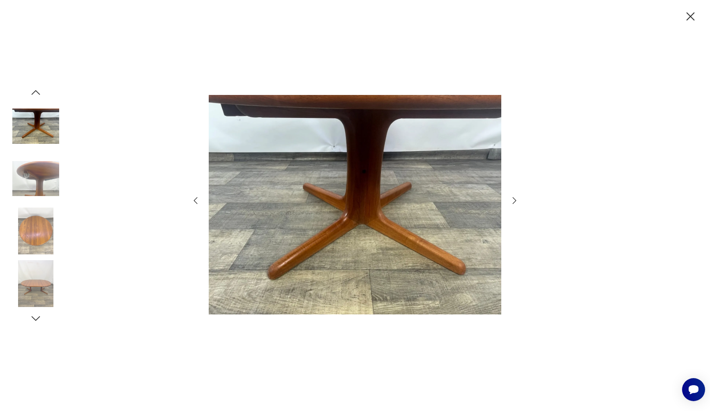
click at [193, 203] on icon "button" at bounding box center [196, 201] width 10 height 10
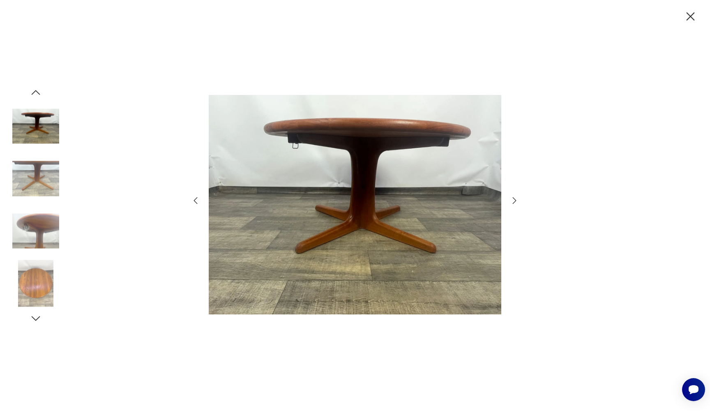
click at [193, 203] on icon "button" at bounding box center [196, 201] width 10 height 10
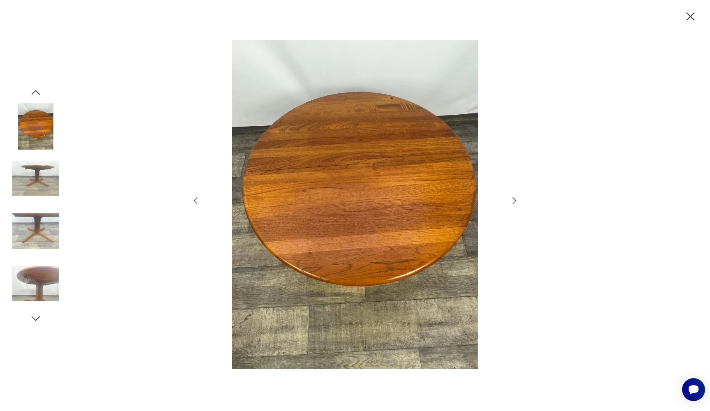
click at [193, 203] on icon "button" at bounding box center [196, 201] width 10 height 10
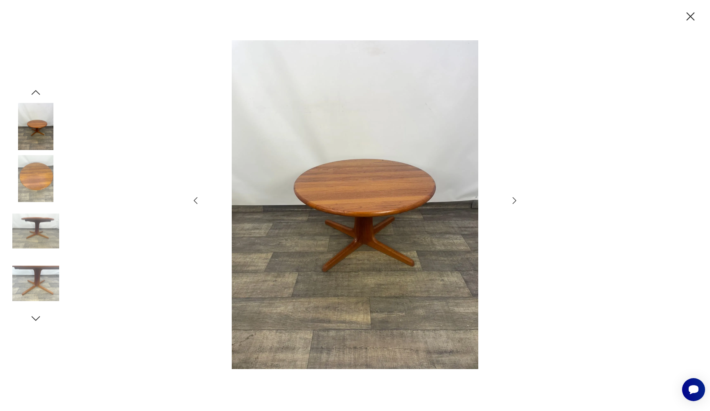
click at [691, 19] on icon "button" at bounding box center [690, 16] width 14 height 14
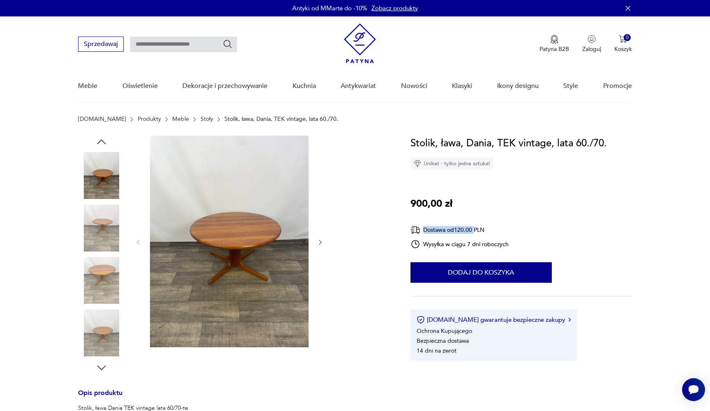
drag, startPoint x: 458, startPoint y: 225, endPoint x: 477, endPoint y: 228, distance: 19.2
click at [477, 228] on div "Dostawa od 120,00 PLN" at bounding box center [459, 230] width 99 height 10
click at [501, 219] on div "Stolik, ława, Dania, TEK vintage, lata 60./70. Unikat - tylko jedna sztuka! 900…" at bounding box center [520, 248] width 221 height 225
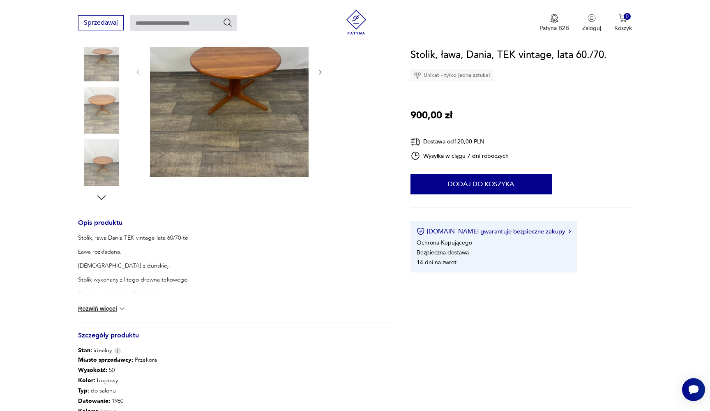
scroll to position [184, 0]
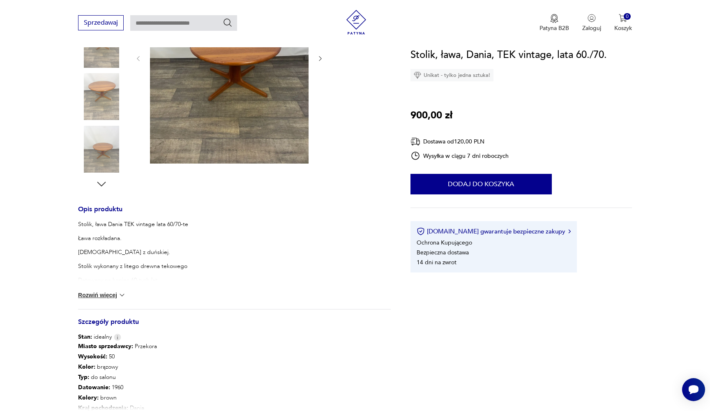
click at [115, 295] on button "Rozwiń więcej" at bounding box center [102, 295] width 48 height 8
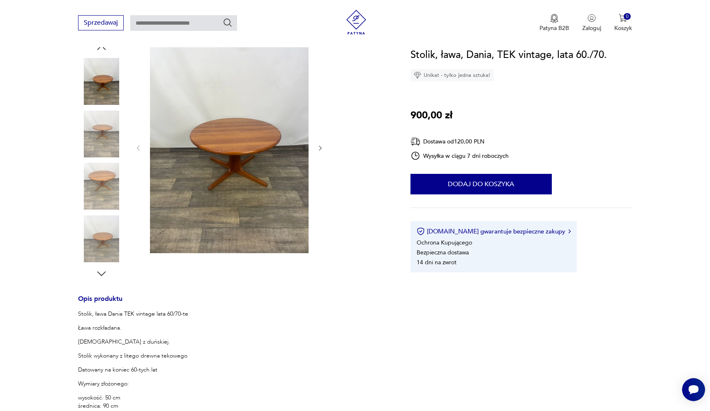
scroll to position [73, 0]
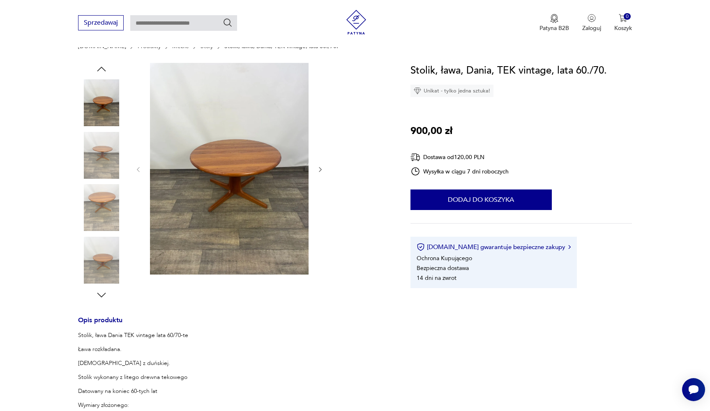
click at [208, 234] on img at bounding box center [229, 169] width 159 height 212
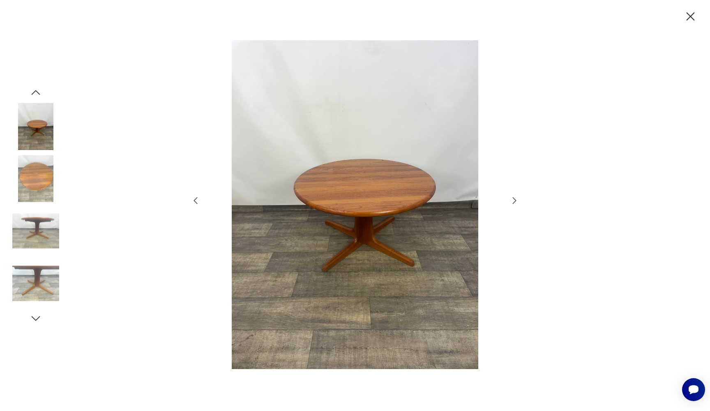
click at [515, 197] on icon "button" at bounding box center [514, 201] width 10 height 10
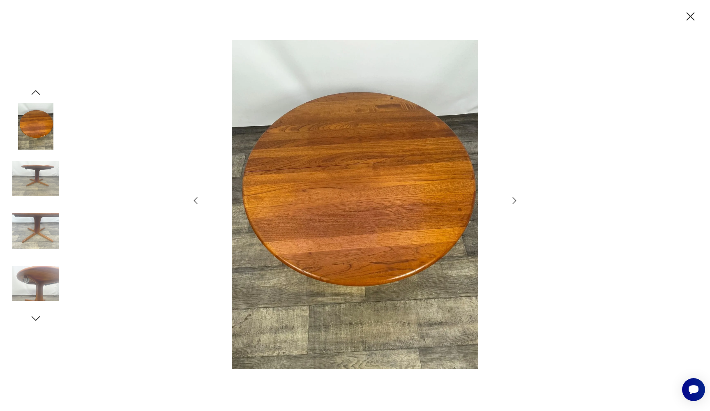
click at [515, 197] on icon "button" at bounding box center [514, 201] width 10 height 10
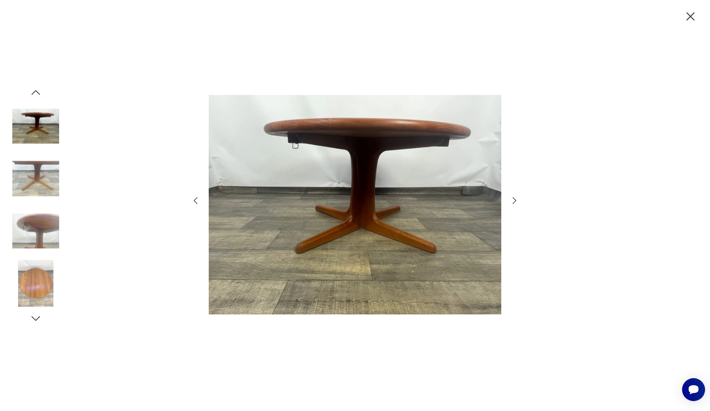
click at [515, 197] on icon "button" at bounding box center [514, 201] width 10 height 10
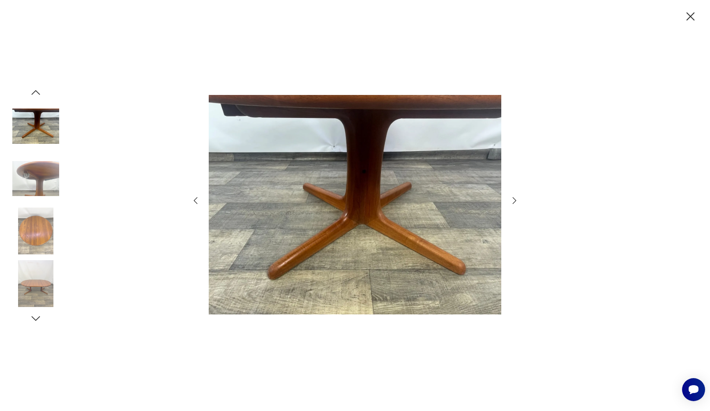
click at [515, 197] on icon "button" at bounding box center [514, 201] width 10 height 10
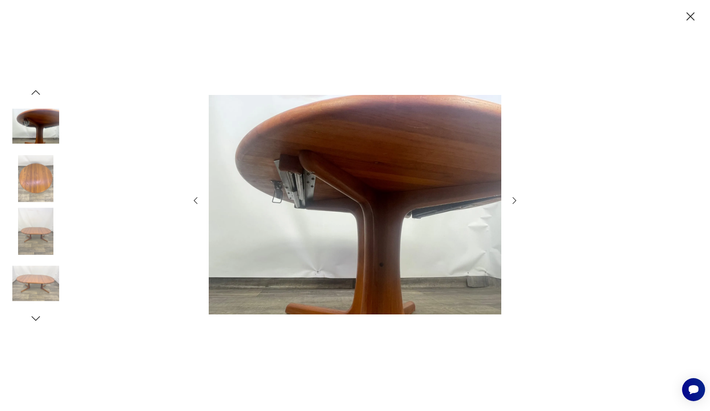
click at [515, 197] on icon "button" at bounding box center [514, 201] width 10 height 10
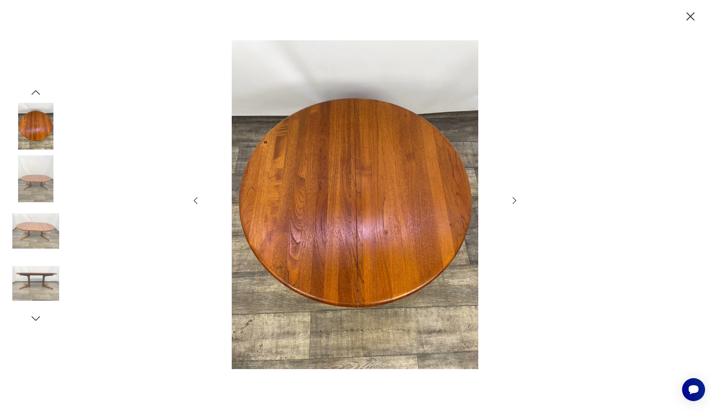
click at [515, 197] on icon "button" at bounding box center [514, 201] width 10 height 10
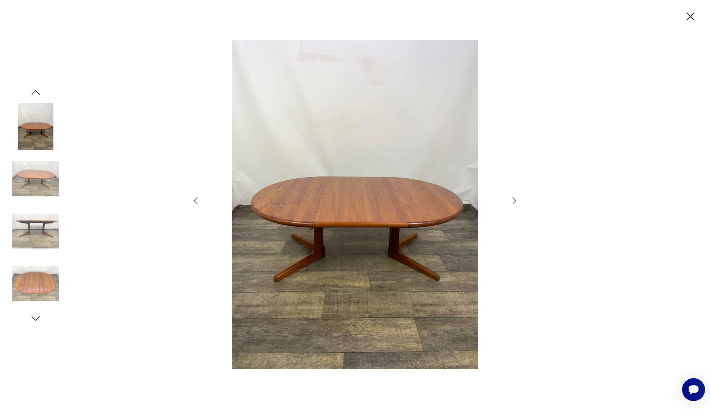
click at [515, 197] on icon "button" at bounding box center [514, 201] width 10 height 10
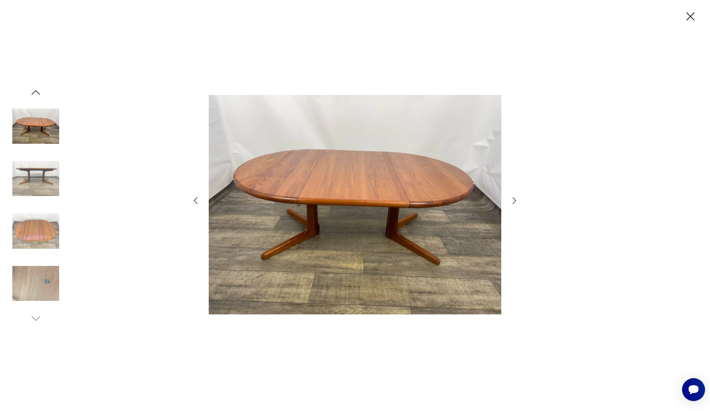
click at [515, 197] on icon "button" at bounding box center [514, 201] width 10 height 10
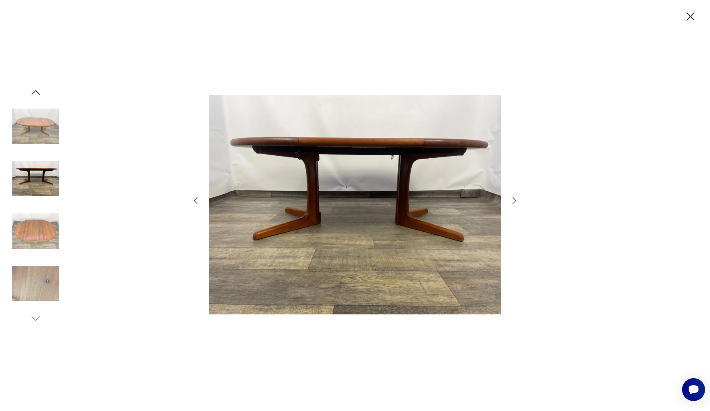
click at [515, 197] on icon "button" at bounding box center [514, 201] width 10 height 10
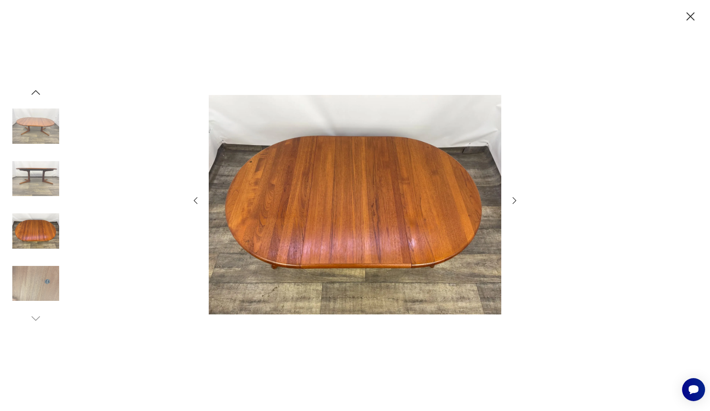
click at [515, 197] on icon "button" at bounding box center [514, 201] width 10 height 10
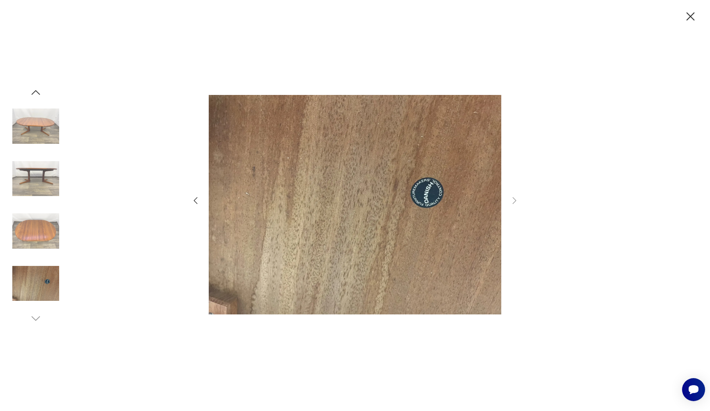
click at [192, 200] on icon "button" at bounding box center [196, 201] width 10 height 10
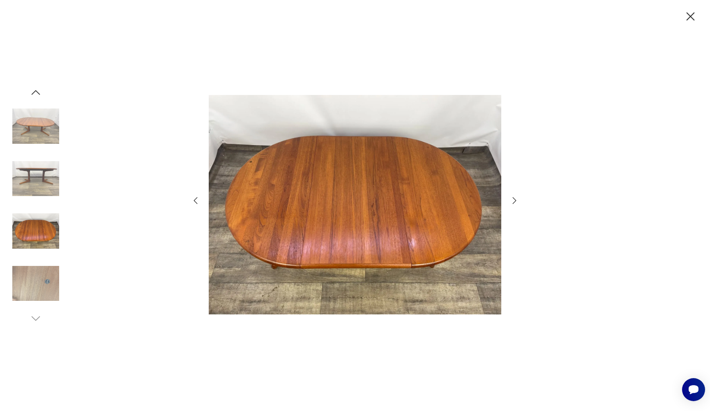
click at [512, 201] on icon "button" at bounding box center [514, 201] width 10 height 10
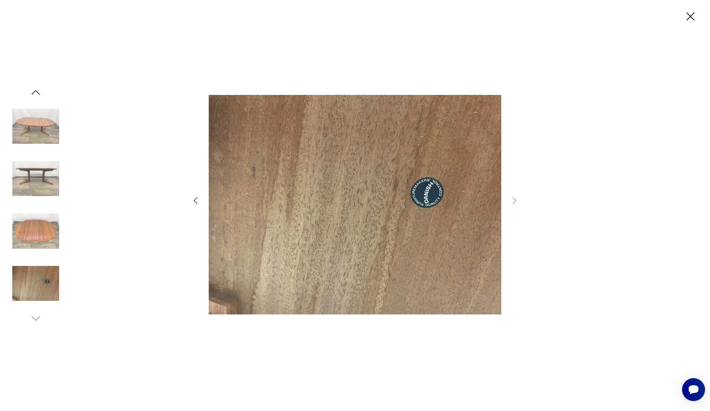
click at [202, 202] on div at bounding box center [355, 205] width 329 height 330
click at [198, 202] on icon "button" at bounding box center [196, 201] width 10 height 10
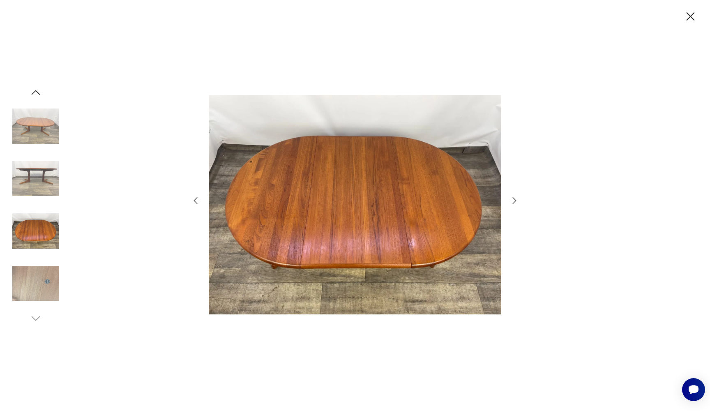
click at [198, 202] on icon "button" at bounding box center [196, 201] width 10 height 10
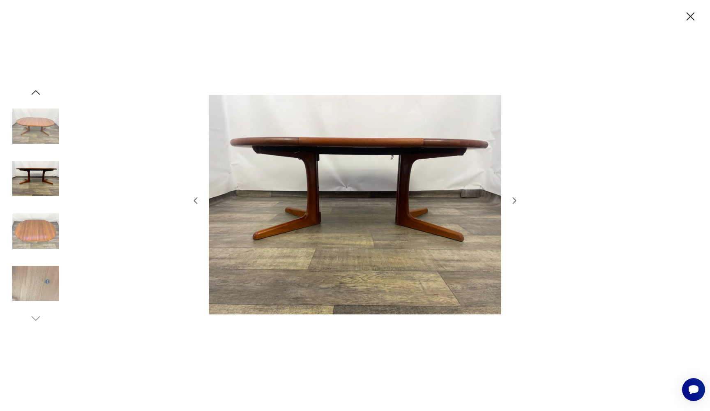
click at [198, 202] on icon "button" at bounding box center [196, 201] width 10 height 10
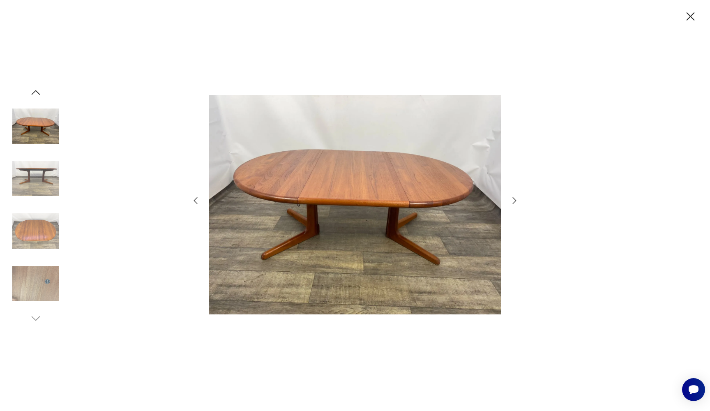
click at [198, 202] on icon "button" at bounding box center [196, 201] width 10 height 10
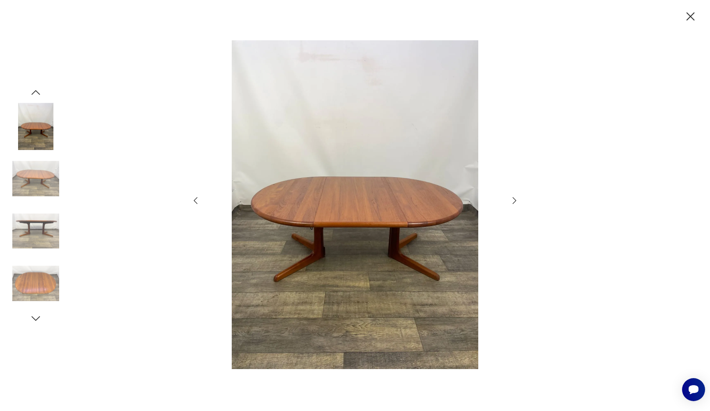
click at [198, 202] on icon "button" at bounding box center [196, 201] width 10 height 10
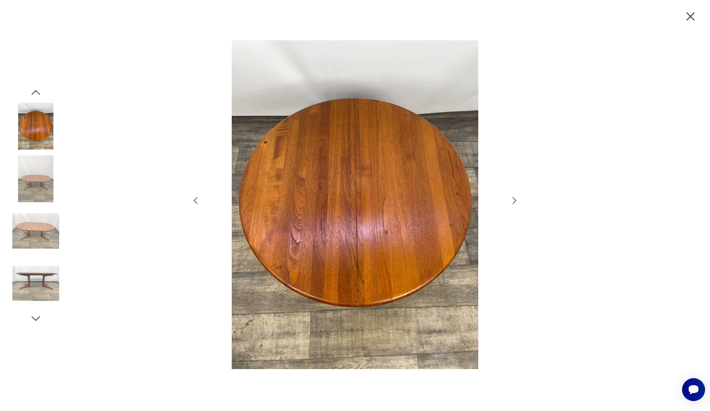
click at [691, 18] on icon "button" at bounding box center [690, 16] width 8 height 8
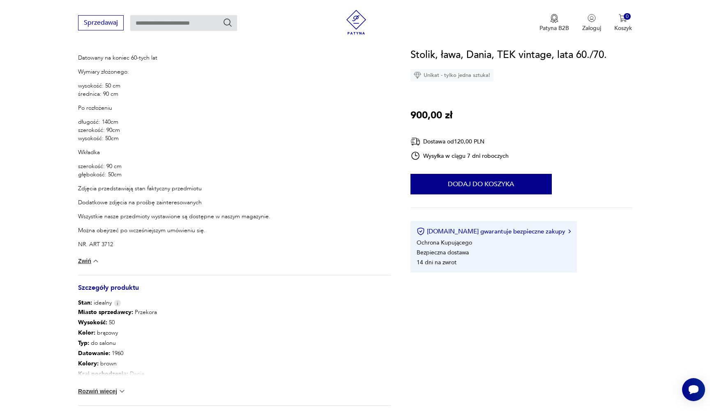
scroll to position [430, 0]
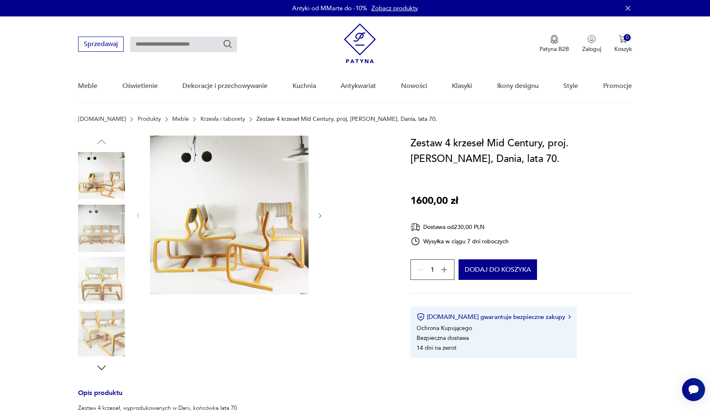
click at [261, 196] on img at bounding box center [229, 215] width 159 height 159
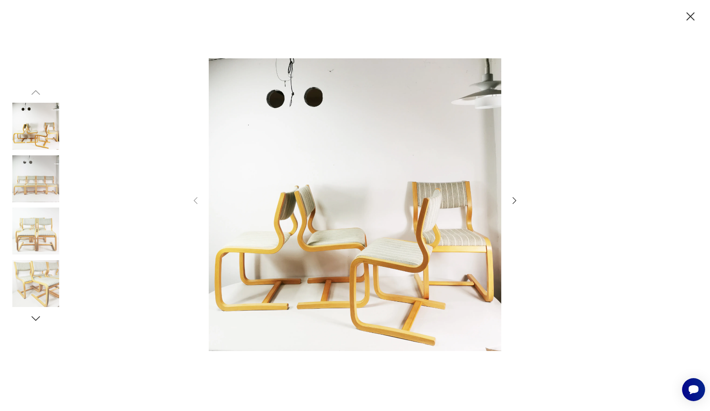
click at [512, 203] on icon "button" at bounding box center [514, 201] width 10 height 10
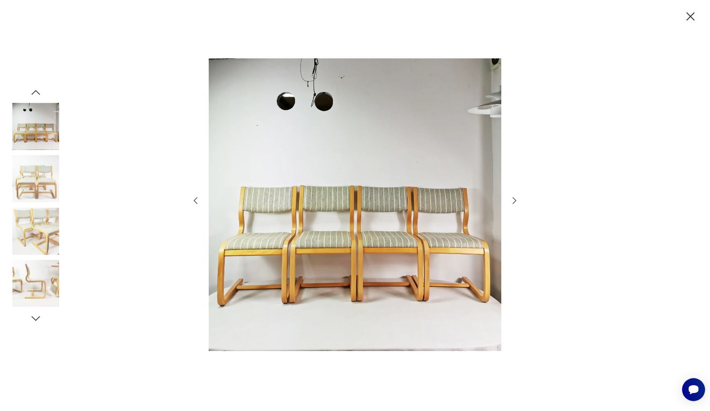
click at [513, 203] on icon "button" at bounding box center [514, 201] width 10 height 10
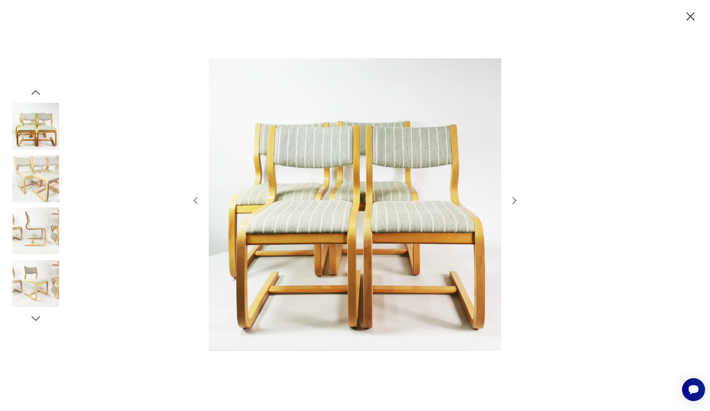
click at [513, 203] on icon "button" at bounding box center [514, 201] width 10 height 10
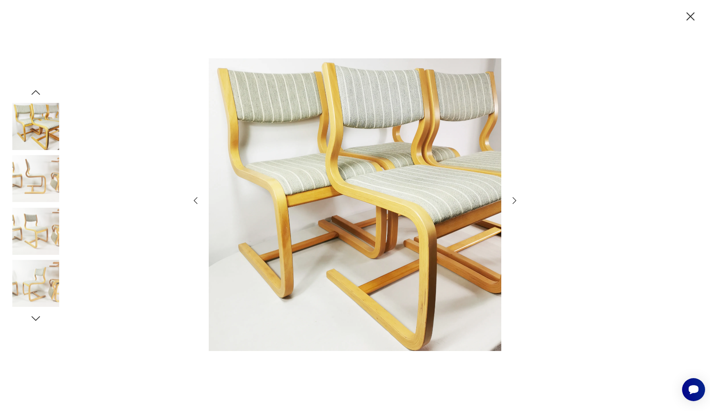
click at [513, 203] on icon "button" at bounding box center [514, 201] width 10 height 10
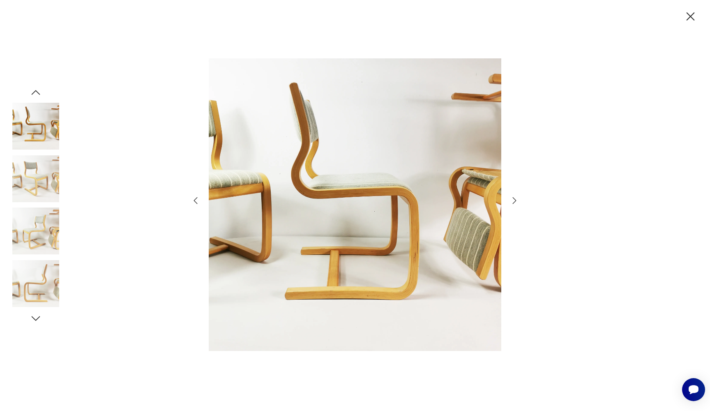
click at [513, 203] on icon "button" at bounding box center [514, 201] width 10 height 10
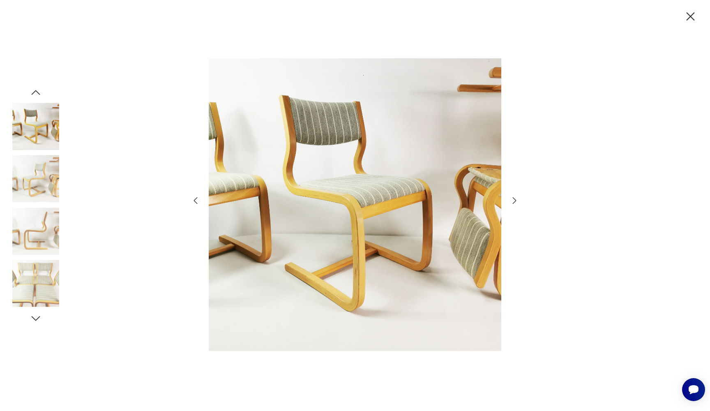
click at [513, 203] on icon "button" at bounding box center [514, 201] width 10 height 10
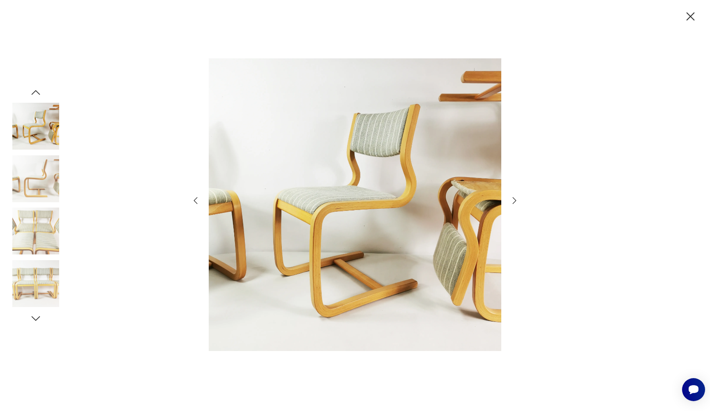
click at [513, 203] on icon "button" at bounding box center [514, 201] width 10 height 10
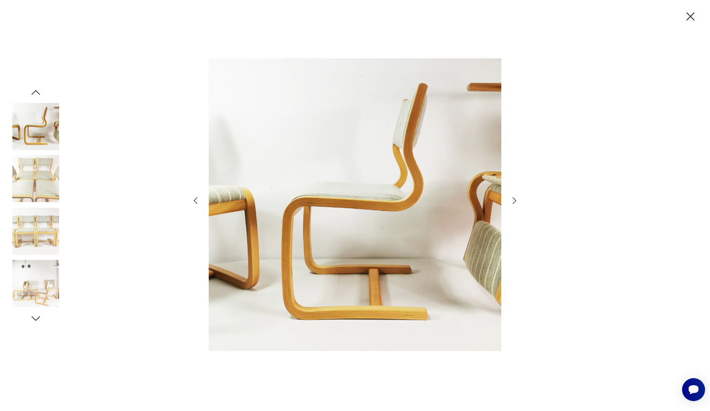
click at [513, 203] on icon "button" at bounding box center [514, 201] width 10 height 10
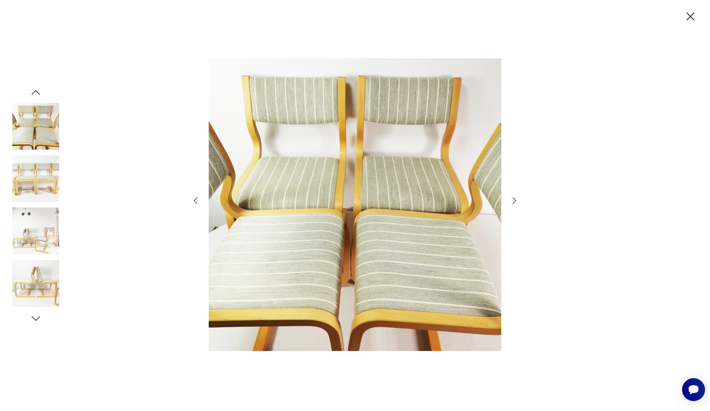
click at [513, 203] on icon "button" at bounding box center [515, 200] width 4 height 7
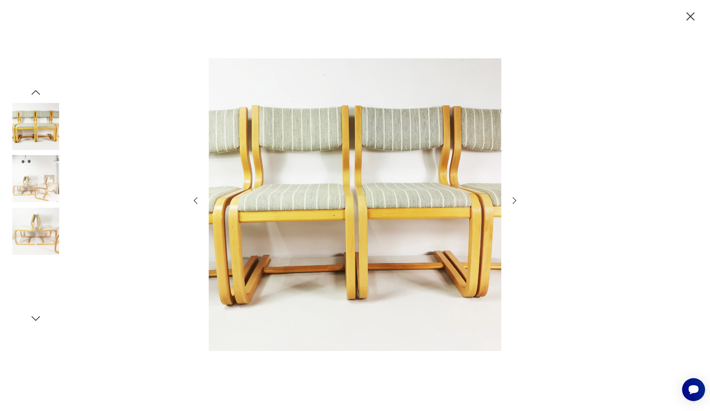
click at [513, 203] on icon "button" at bounding box center [515, 200] width 4 height 7
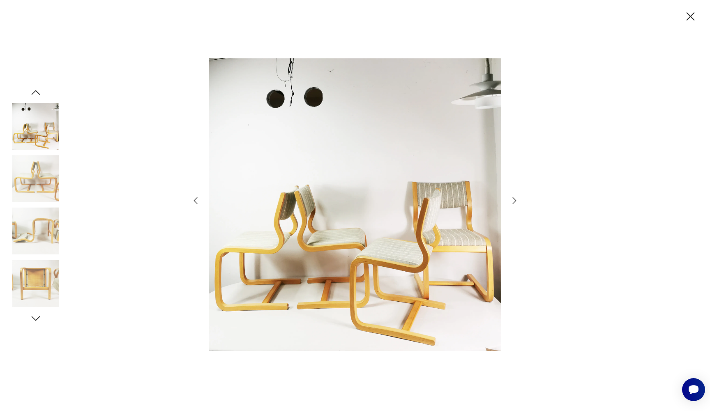
click at [691, 18] on icon "button" at bounding box center [690, 16] width 8 height 8
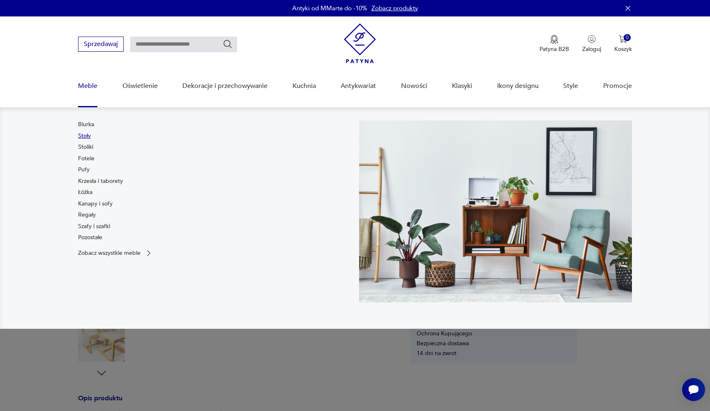
click at [85, 138] on link "Stoły" at bounding box center [84, 136] width 13 height 8
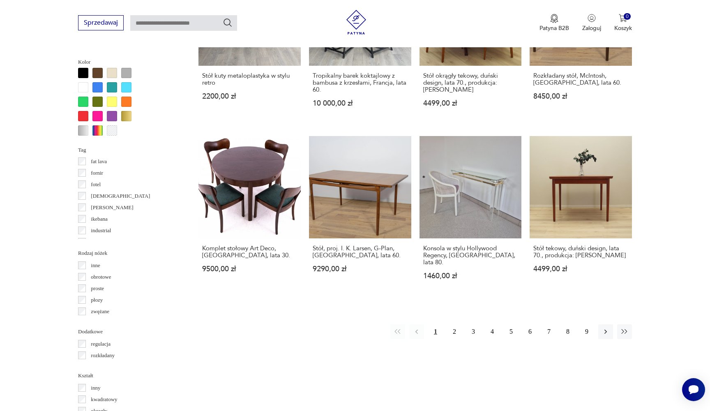
scroll to position [140, 0]
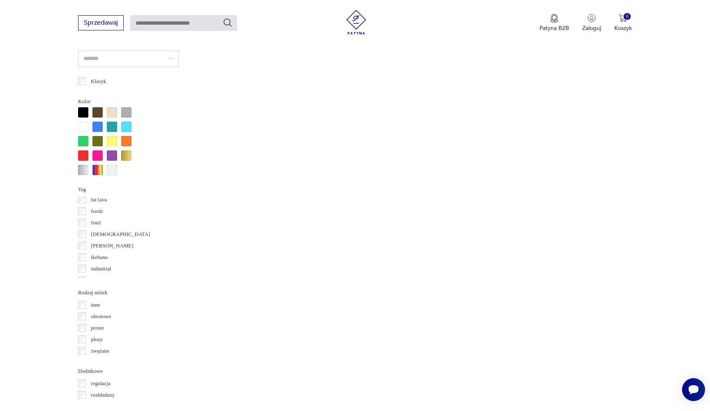
scroll to position [691, 0]
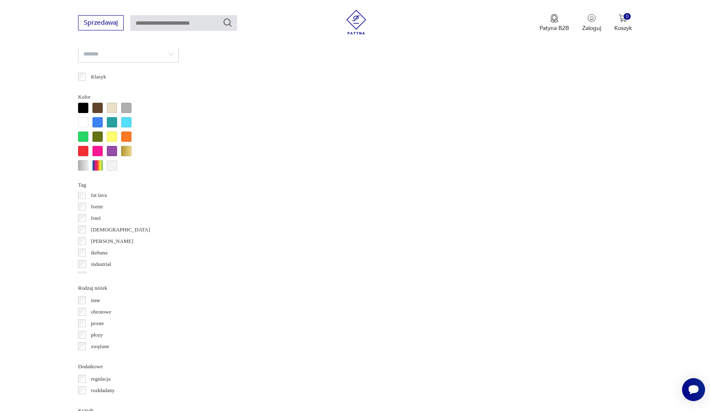
click at [100, 230] on p "[DEMOGRAPHIC_DATA]" at bounding box center [120, 229] width 59 height 9
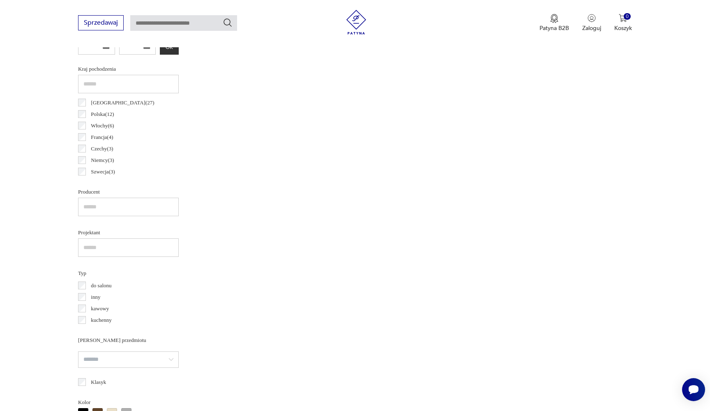
scroll to position [194, 0]
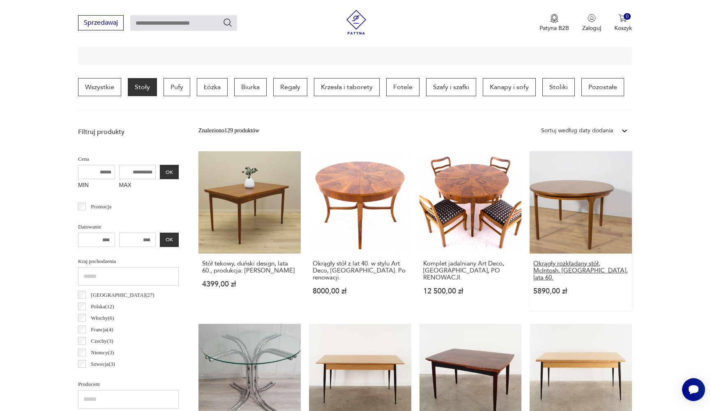
click at [533, 260] on h3 "Okrągły rozkładany stół, McIntosh, [GEOGRAPHIC_DATA], lata 60." at bounding box center [580, 270] width 95 height 21
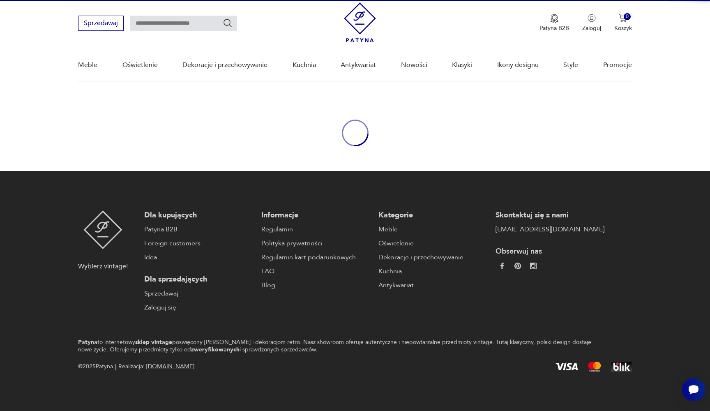
scroll to position [21, 0]
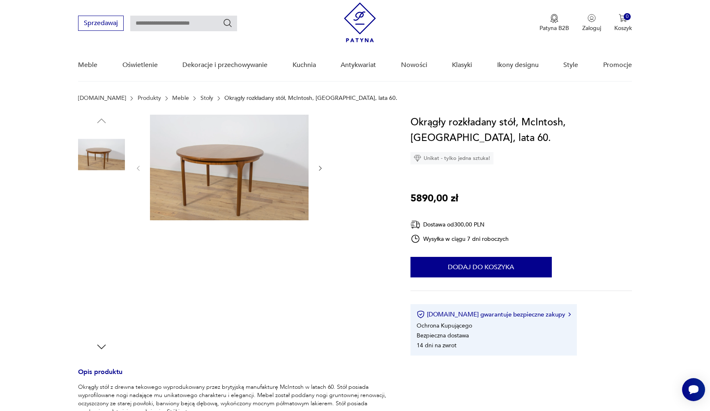
click at [259, 182] on img at bounding box center [229, 168] width 159 height 106
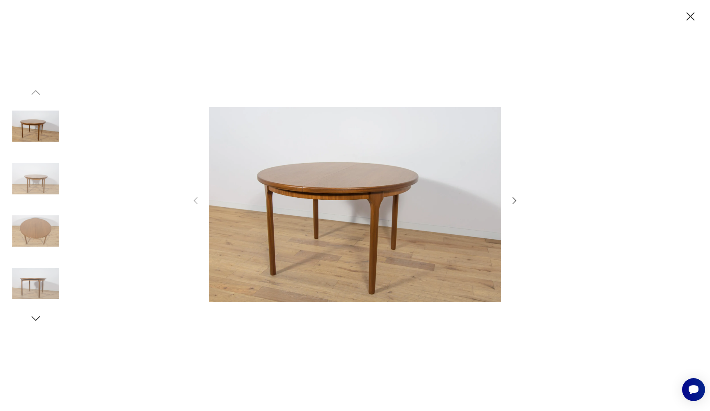
click at [512, 200] on icon "button" at bounding box center [514, 201] width 10 height 10
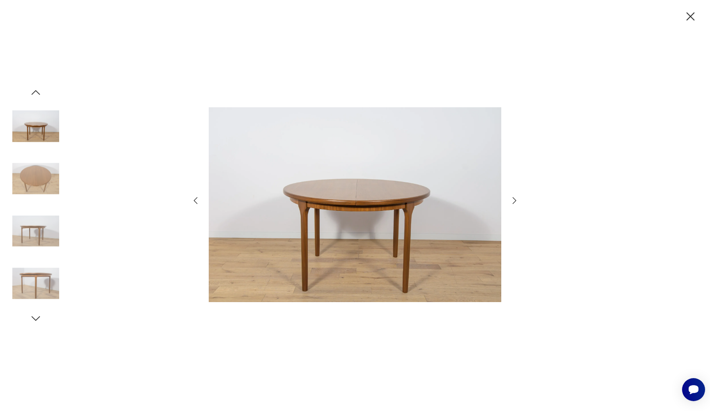
click at [512, 200] on icon "button" at bounding box center [514, 201] width 10 height 10
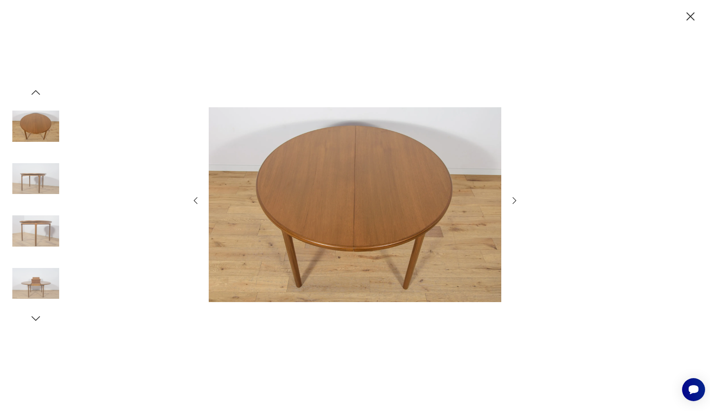
click at [512, 200] on icon "button" at bounding box center [514, 201] width 10 height 10
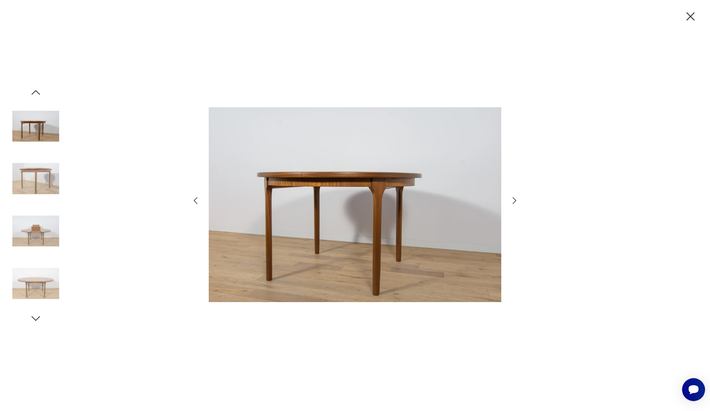
click at [512, 200] on icon "button" at bounding box center [514, 201] width 10 height 10
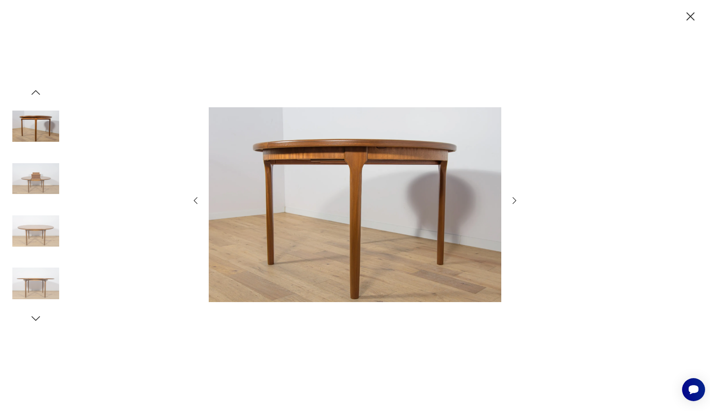
click at [688, 16] on icon "button" at bounding box center [690, 16] width 14 height 14
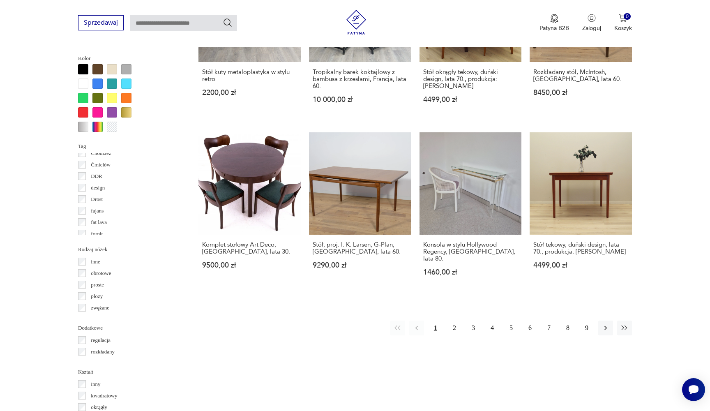
scroll to position [82, 0]
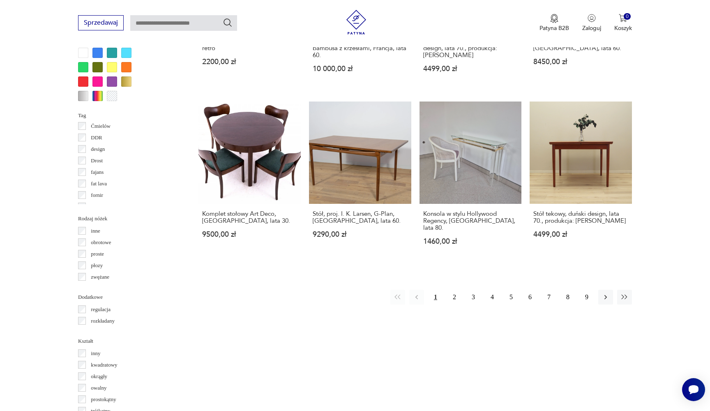
click at [102, 319] on p "rozkładany" at bounding box center [103, 320] width 24 height 9
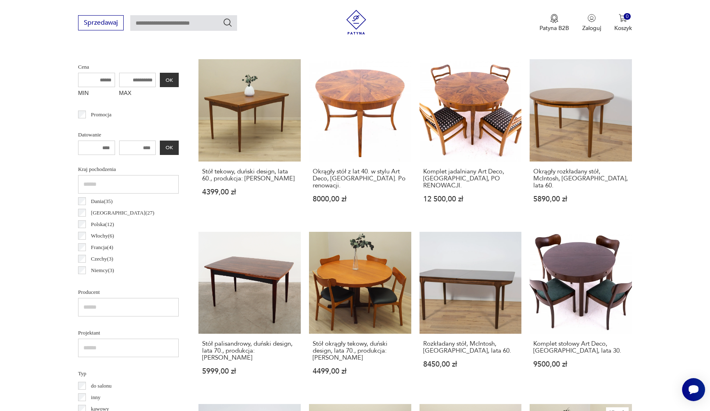
scroll to position [285, 0]
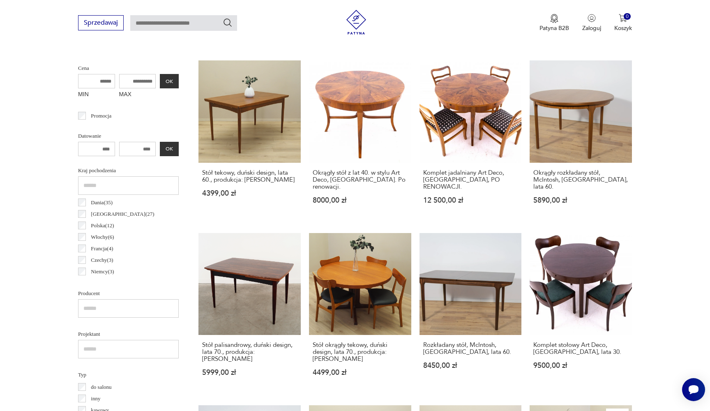
click at [128, 83] on input "MAX" at bounding box center [137, 81] width 37 height 14
click at [160, 83] on button "OK" at bounding box center [169, 81] width 19 height 14
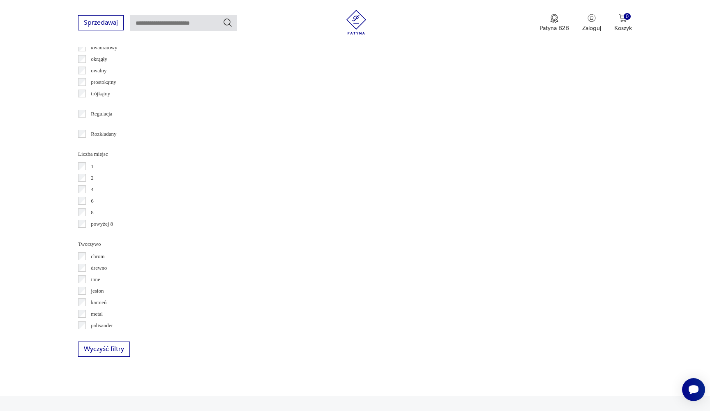
click at [103, 268] on p "drewno" at bounding box center [99, 267] width 16 height 9
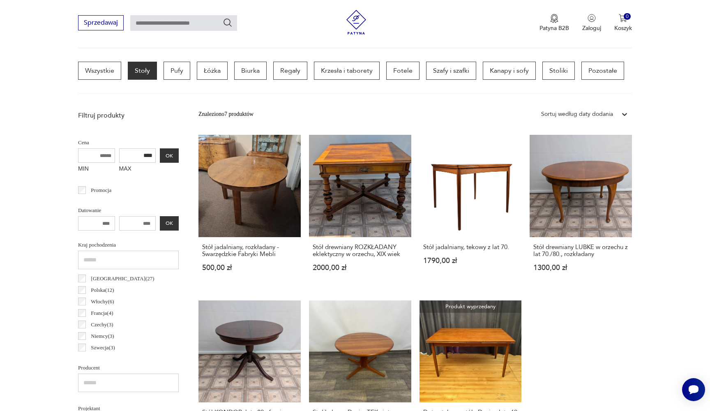
scroll to position [194, 0]
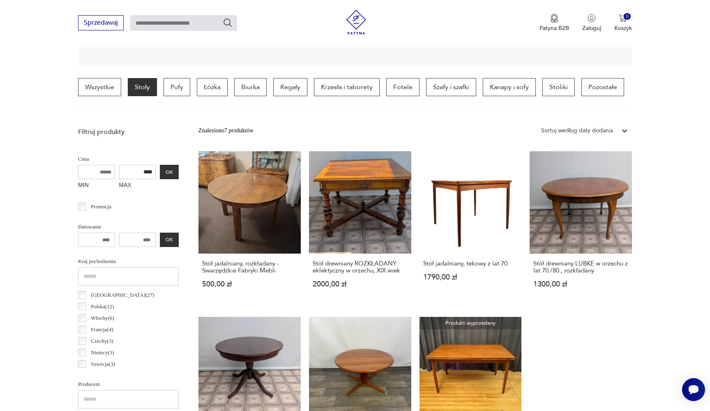
click at [122, 170] on input "****" at bounding box center [137, 172] width 37 height 14
click at [160, 173] on button "OK" at bounding box center [169, 172] width 19 height 14
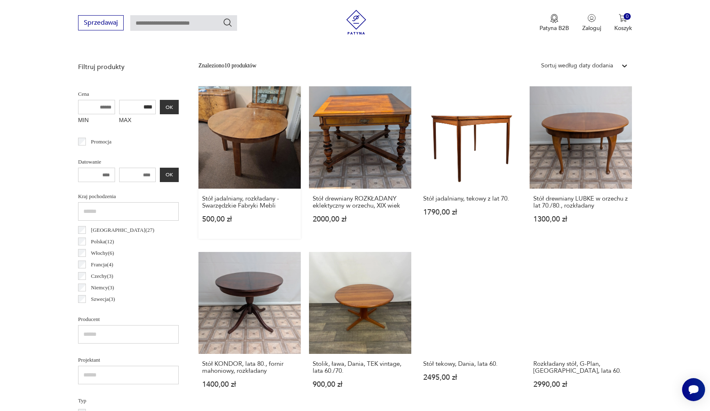
scroll to position [254, 0]
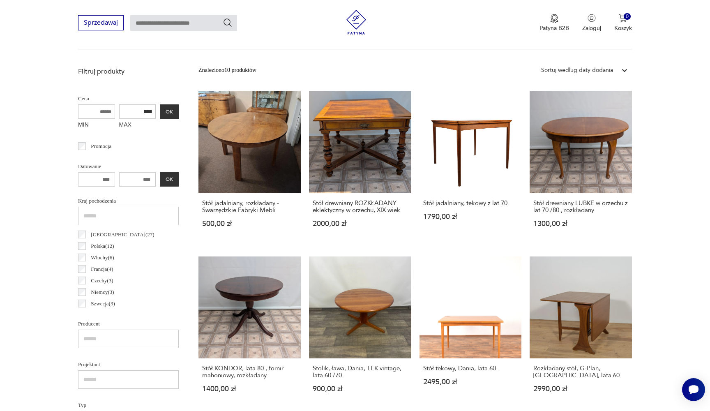
click at [124, 115] on input "****" at bounding box center [137, 111] width 37 height 14
click at [160, 117] on button "OK" at bounding box center [169, 111] width 19 height 14
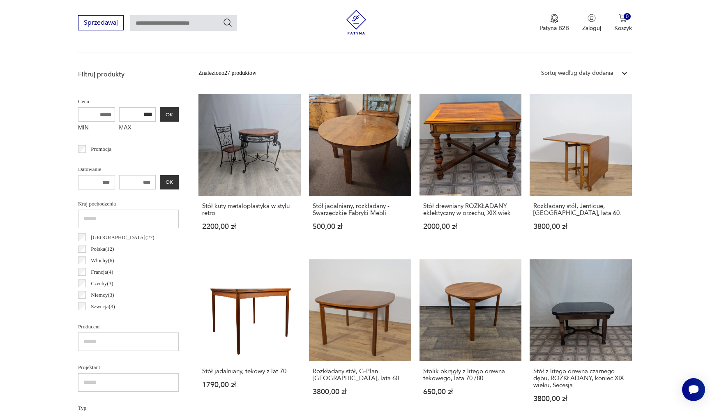
scroll to position [245, 0]
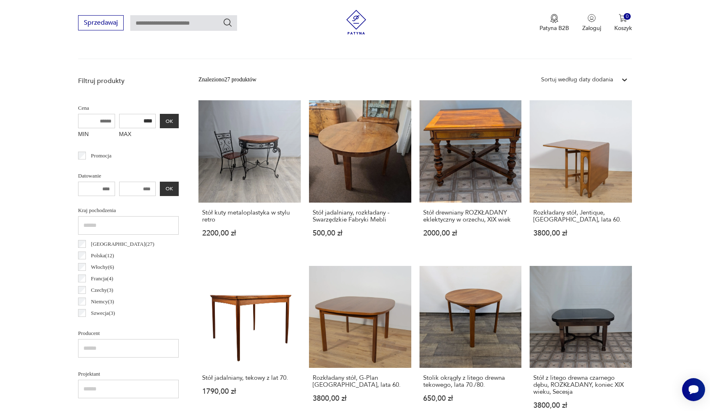
click at [123, 121] on input "****" at bounding box center [137, 121] width 37 height 14
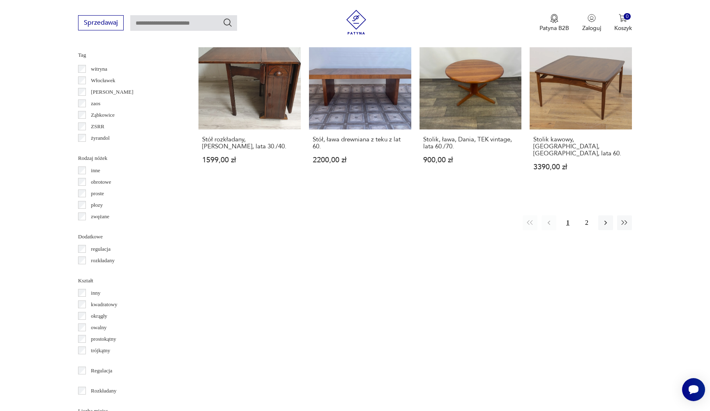
scroll to position [824, 0]
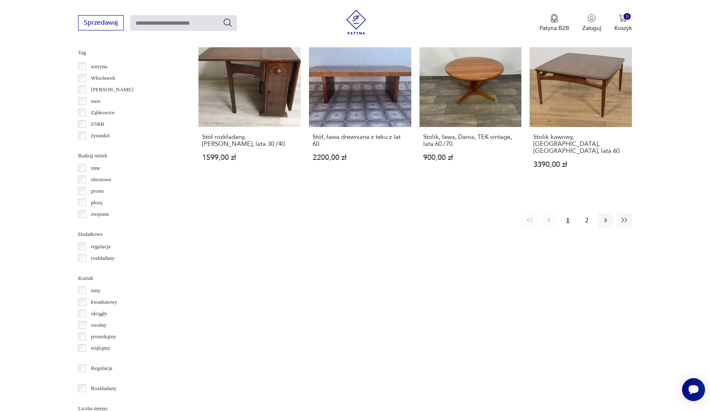
type input "***"
click at [106, 259] on p "rozkładany" at bounding box center [103, 257] width 24 height 9
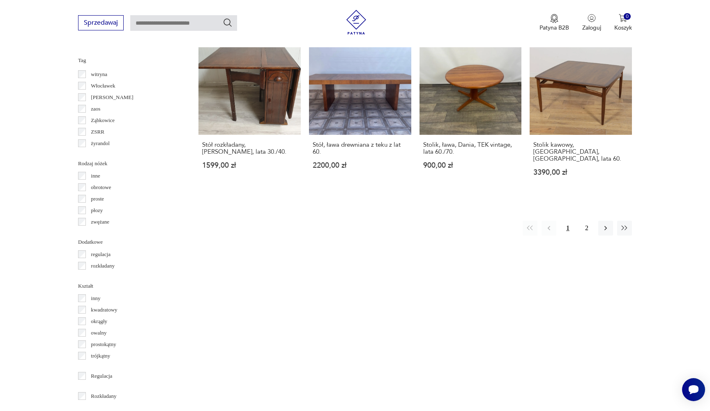
scroll to position [833, 0]
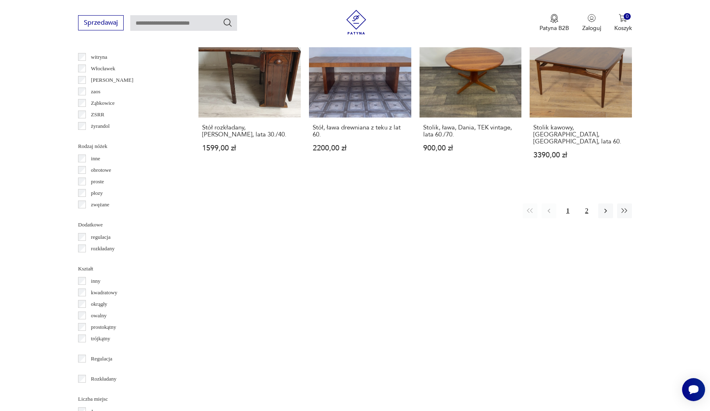
click at [590, 203] on button "2" at bounding box center [586, 210] width 15 height 15
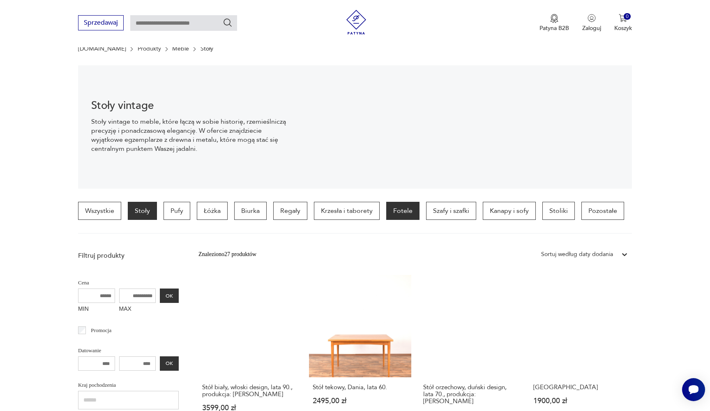
scroll to position [138, 0]
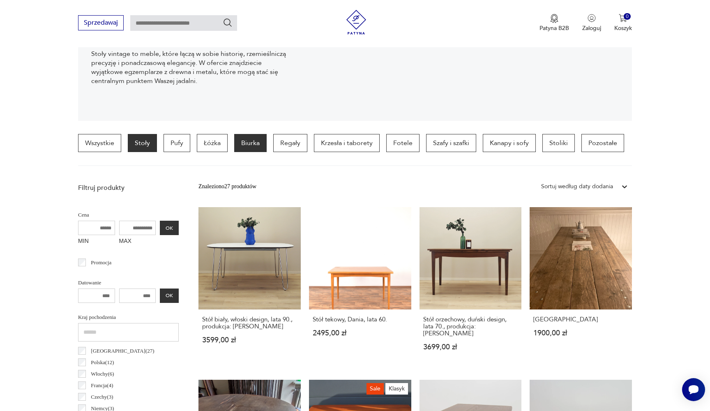
click at [258, 144] on p "Biurka" at bounding box center [250, 143] width 32 height 18
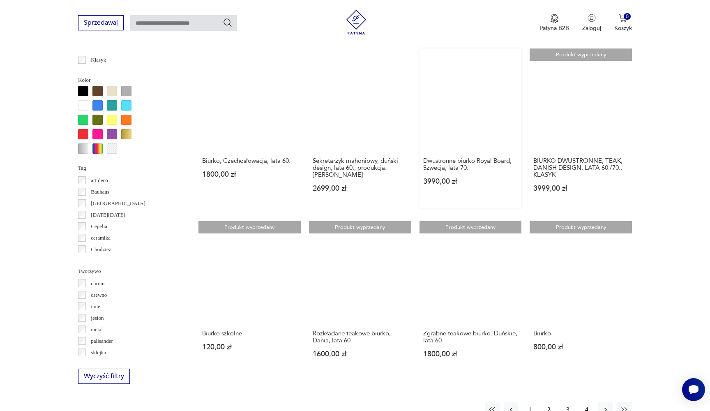
scroll to position [642, 0]
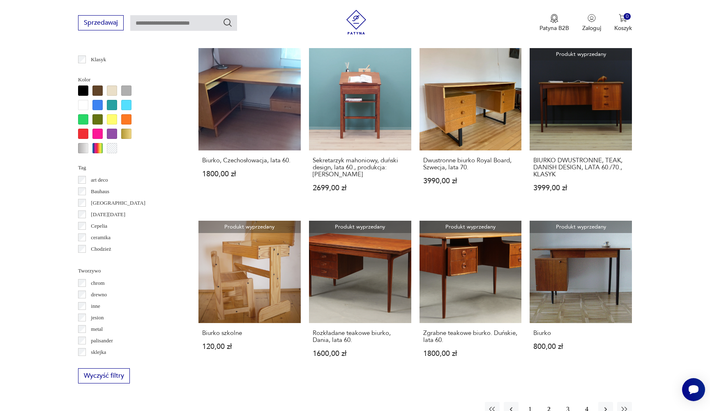
click at [532, 402] on button "1" at bounding box center [529, 409] width 15 height 15
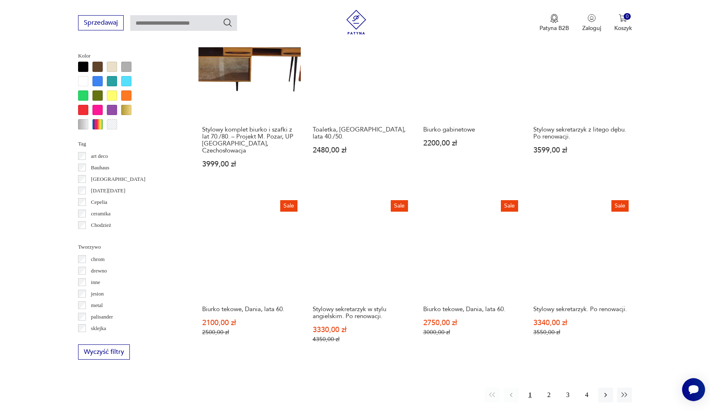
scroll to position [667, 0]
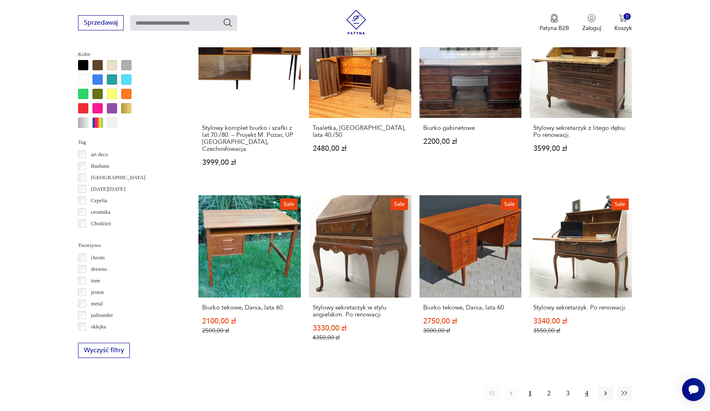
click at [590, 386] on button "4" at bounding box center [586, 393] width 15 height 15
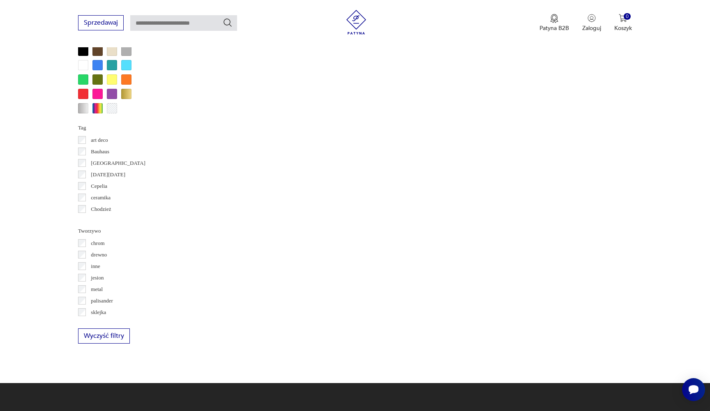
scroll to position [682, 0]
